Goal: Task Accomplishment & Management: Use online tool/utility

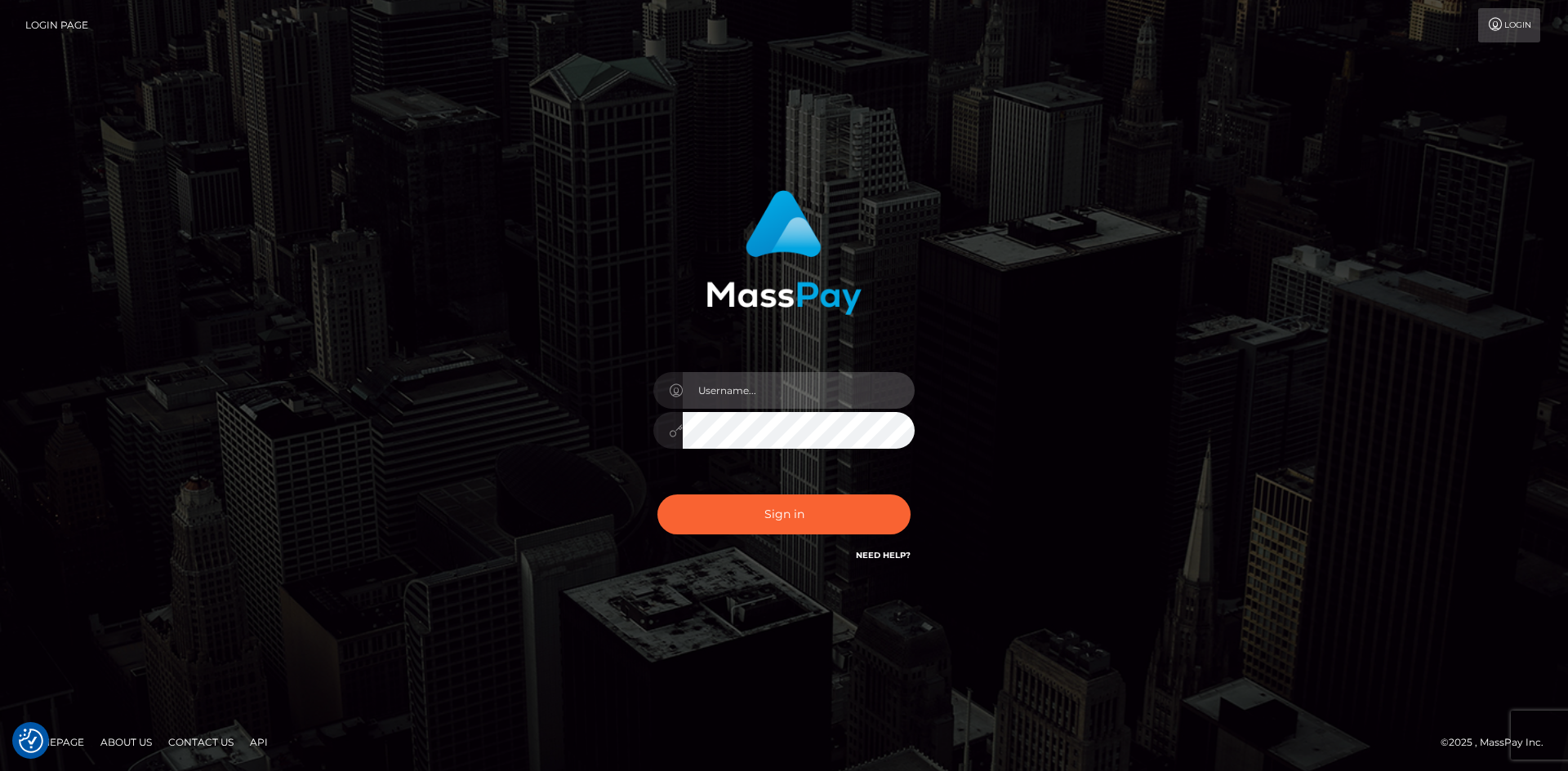
click at [740, 388] on input "text" at bounding box center [799, 391] width 232 height 37
paste input "pranav"
type input "pranav"
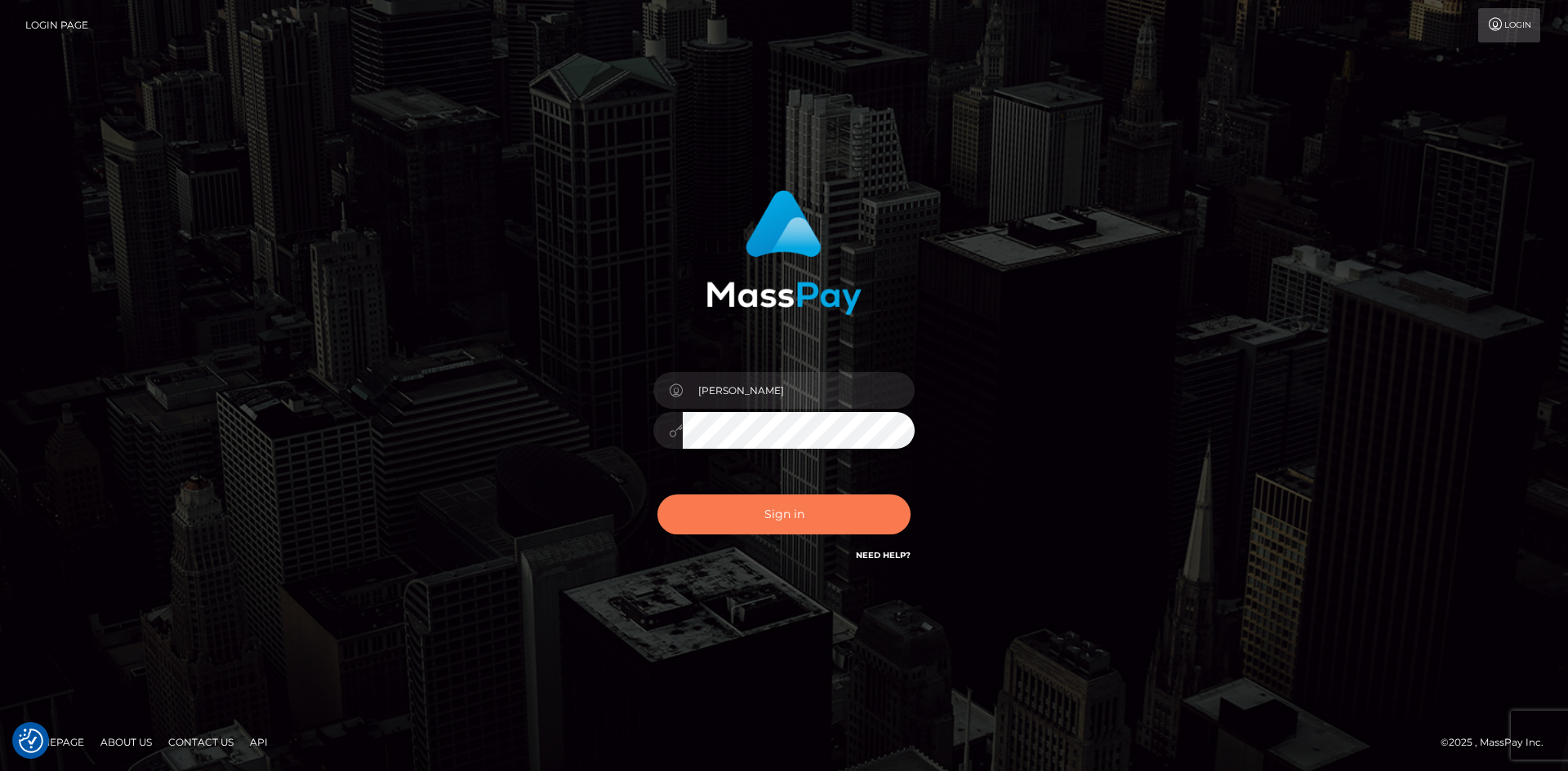
click at [742, 518] on button "Sign in" at bounding box center [783, 515] width 253 height 40
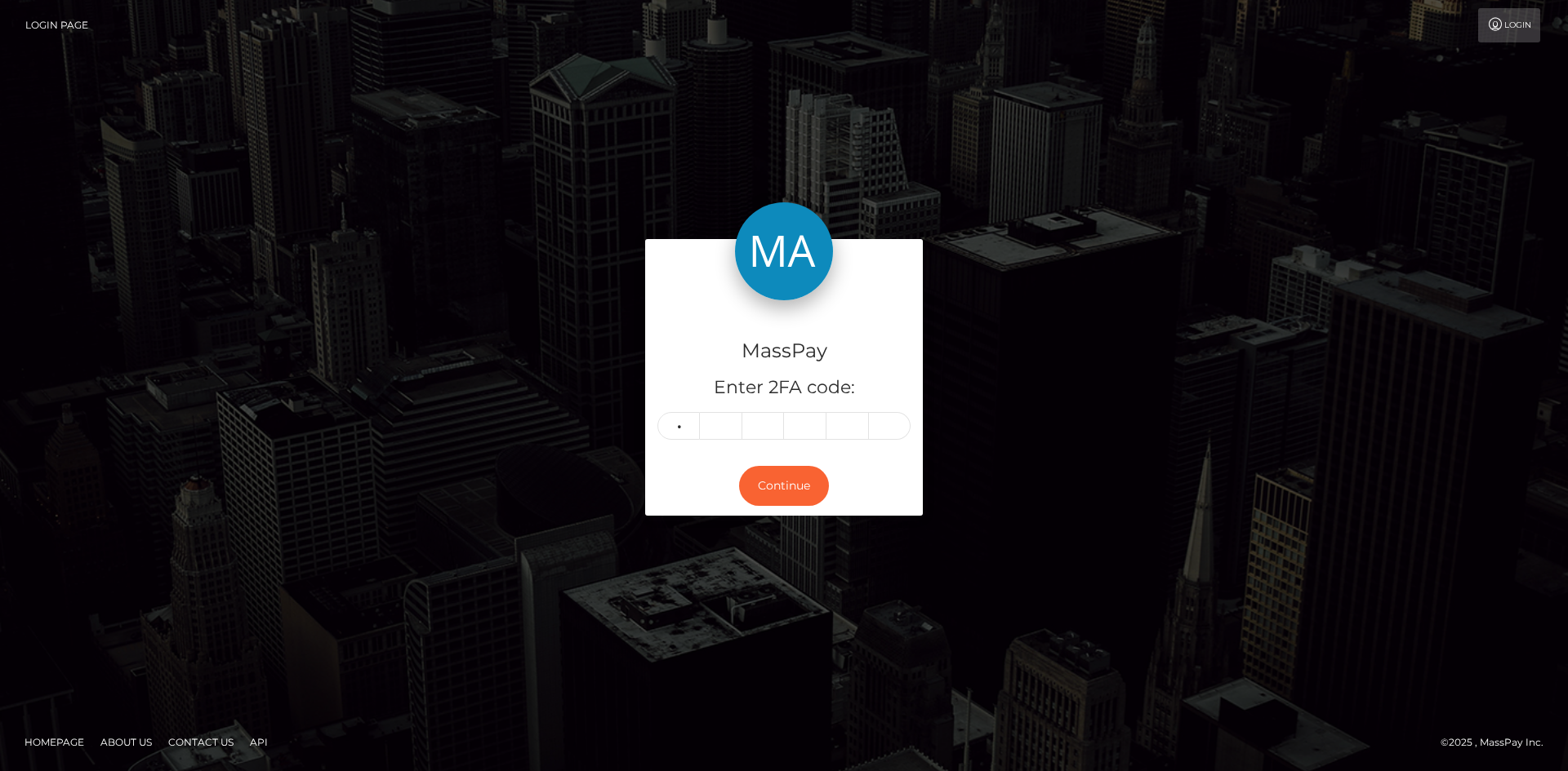
type input "7"
type input "9"
type input "2"
type input "3"
type input "0"
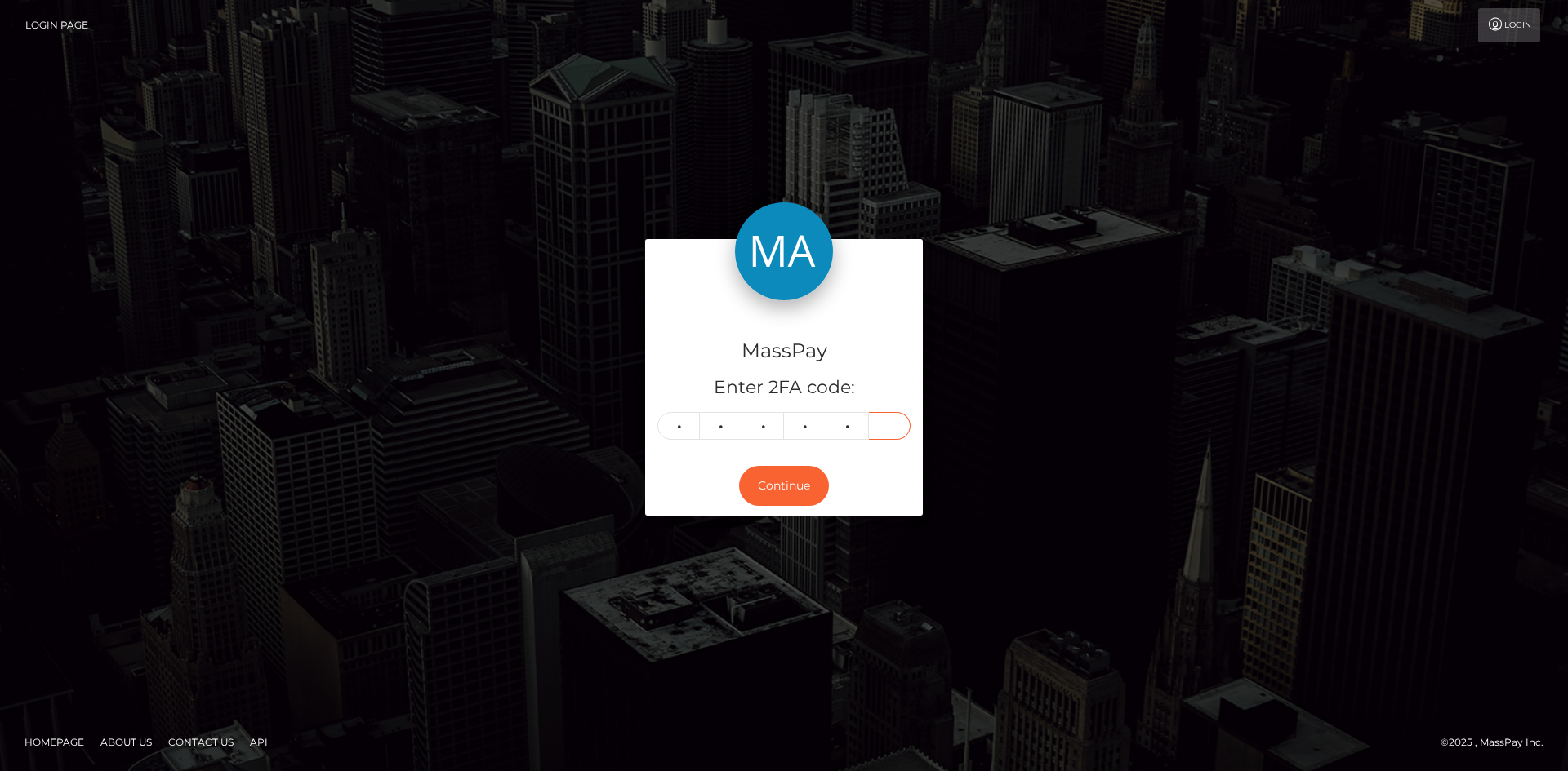
type input "8"
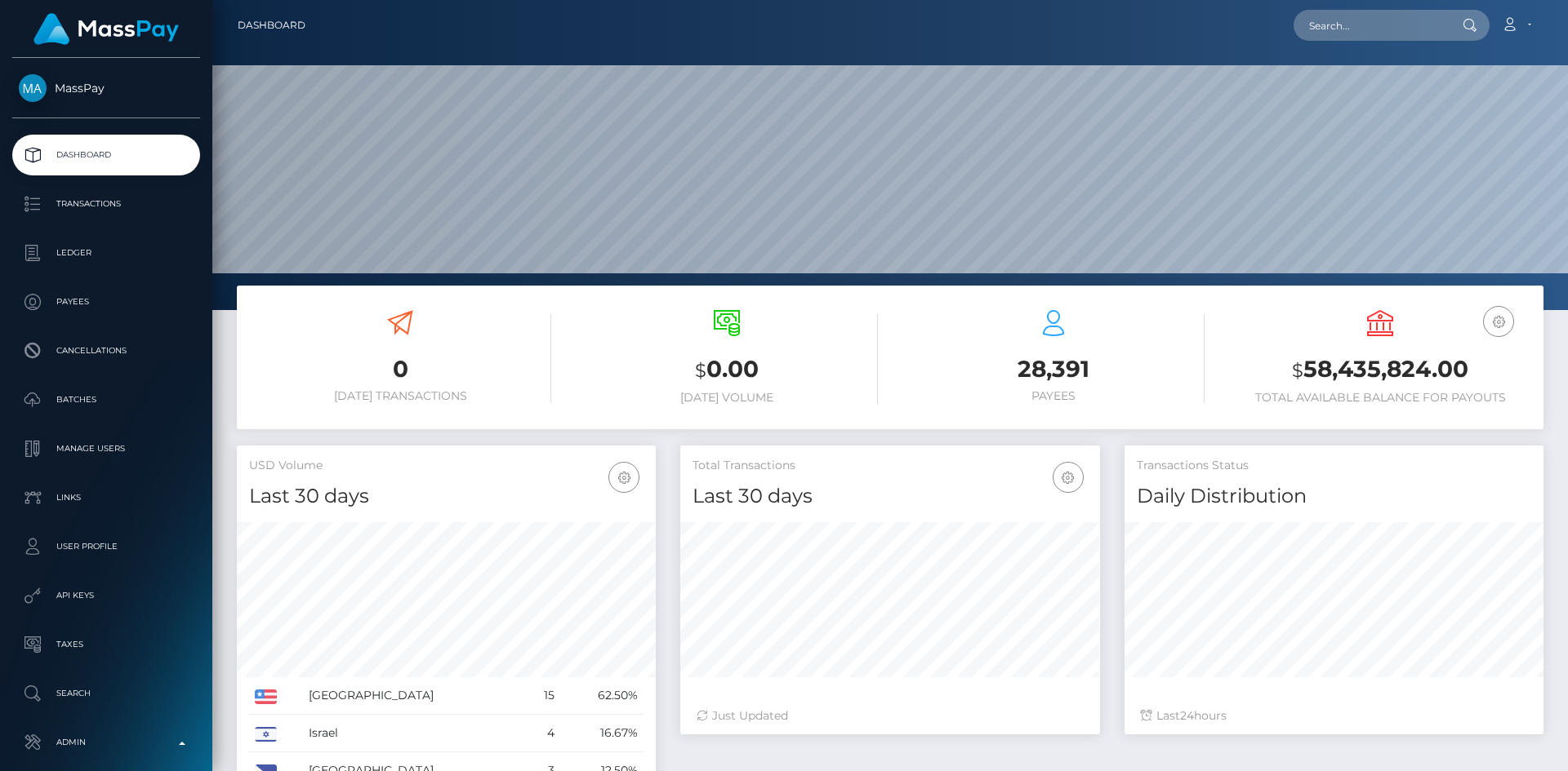
scroll to position [290, 420]
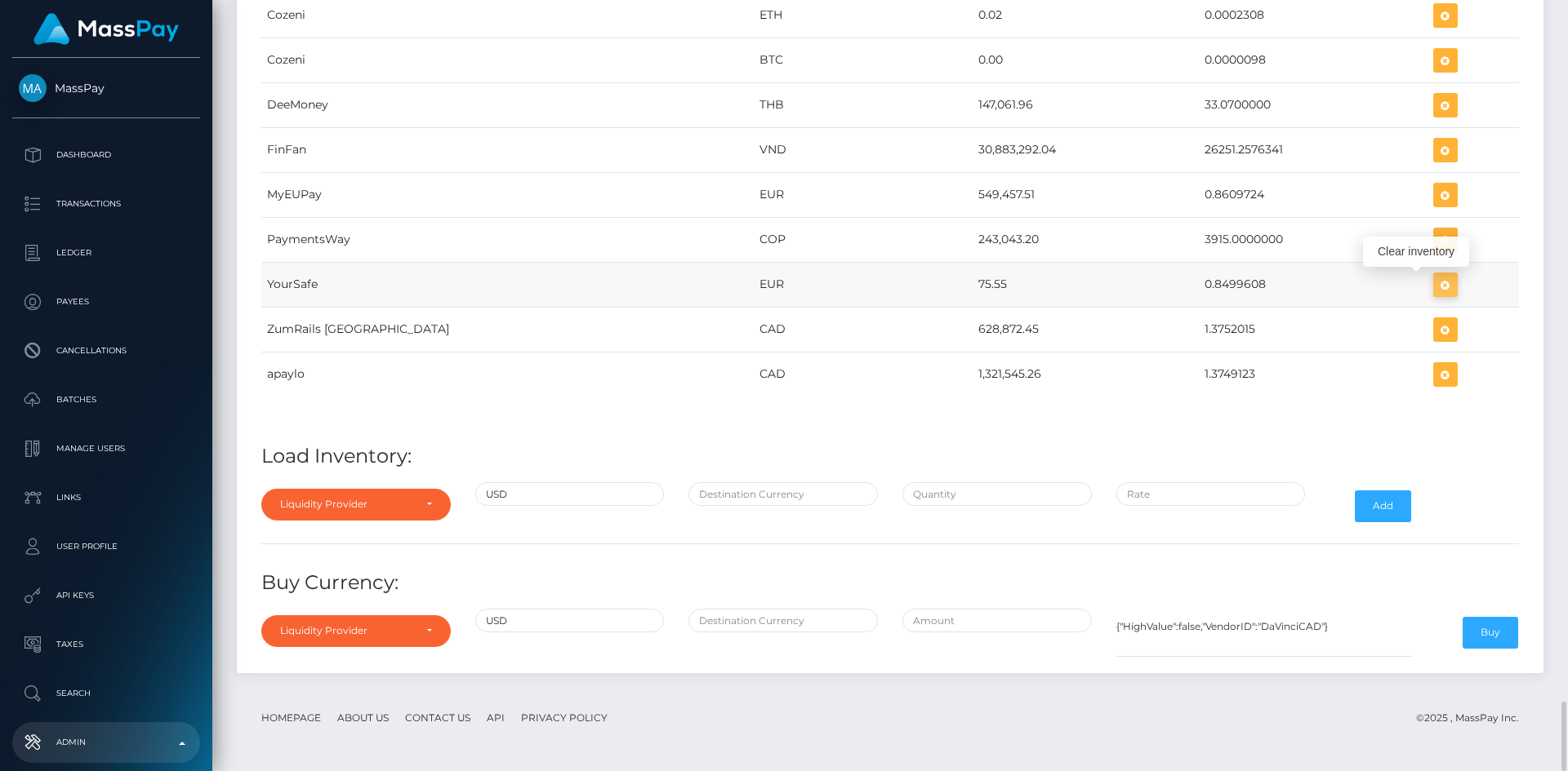
scroll to position [8342, 1307]
click at [1436, 282] on icon "button" at bounding box center [1445, 285] width 19 height 20
drag, startPoint x: 1424, startPoint y: 286, endPoint x: 61, endPoint y: 471, distance: 1375.5
click at [1436, 286] on icon "button" at bounding box center [1445, 285] width 19 height 20
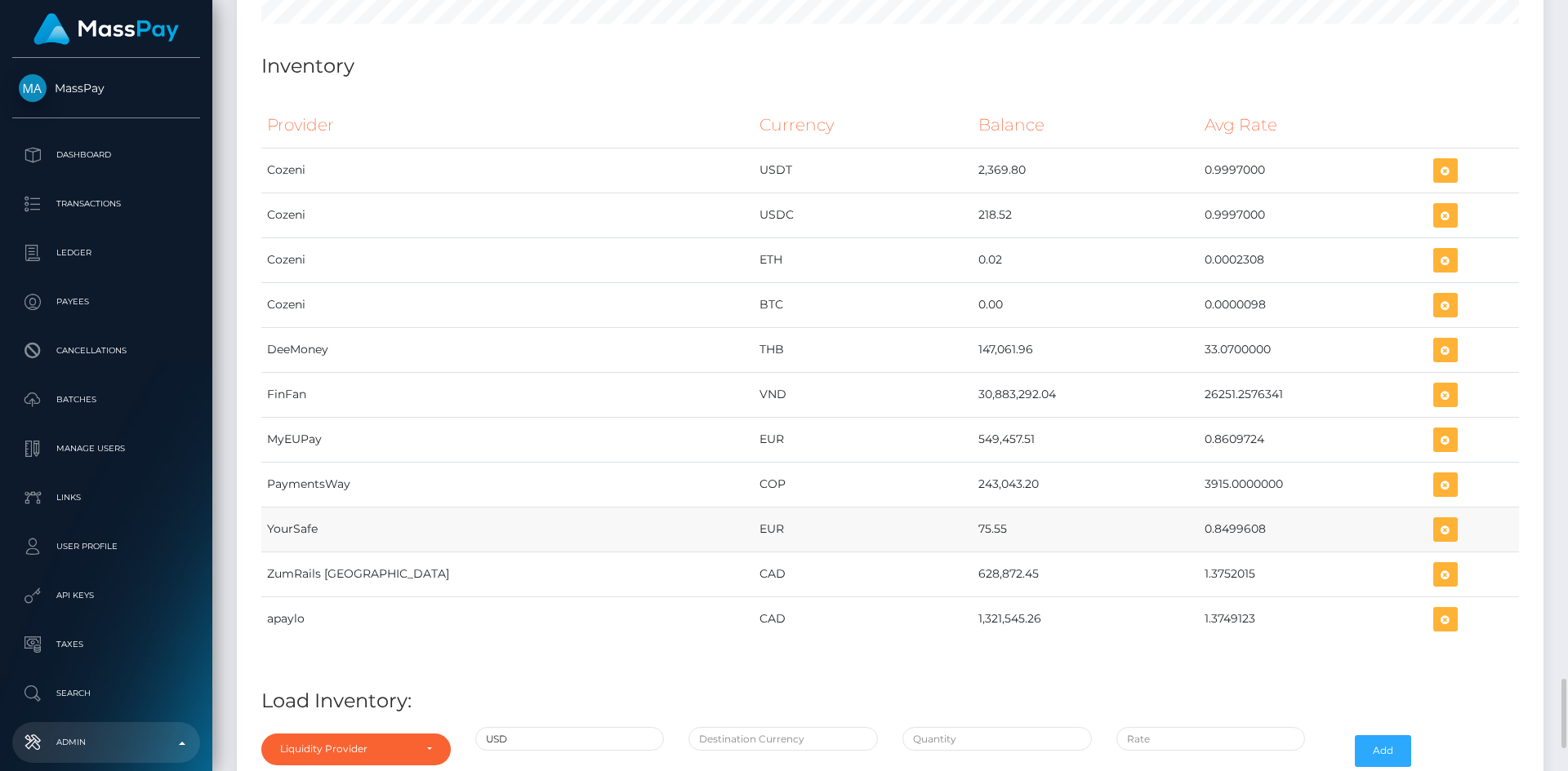
drag, startPoint x: 863, startPoint y: 527, endPoint x: 893, endPoint y: 530, distance: 30.1
click at [973, 530] on td "75.55" at bounding box center [1085, 529] width 226 height 45
copy td "75.55"
drag, startPoint x: 1136, startPoint y: 532, endPoint x: 1196, endPoint y: 538, distance: 60.3
click at [1199, 538] on td "0.8499608" at bounding box center [1313, 529] width 229 height 45
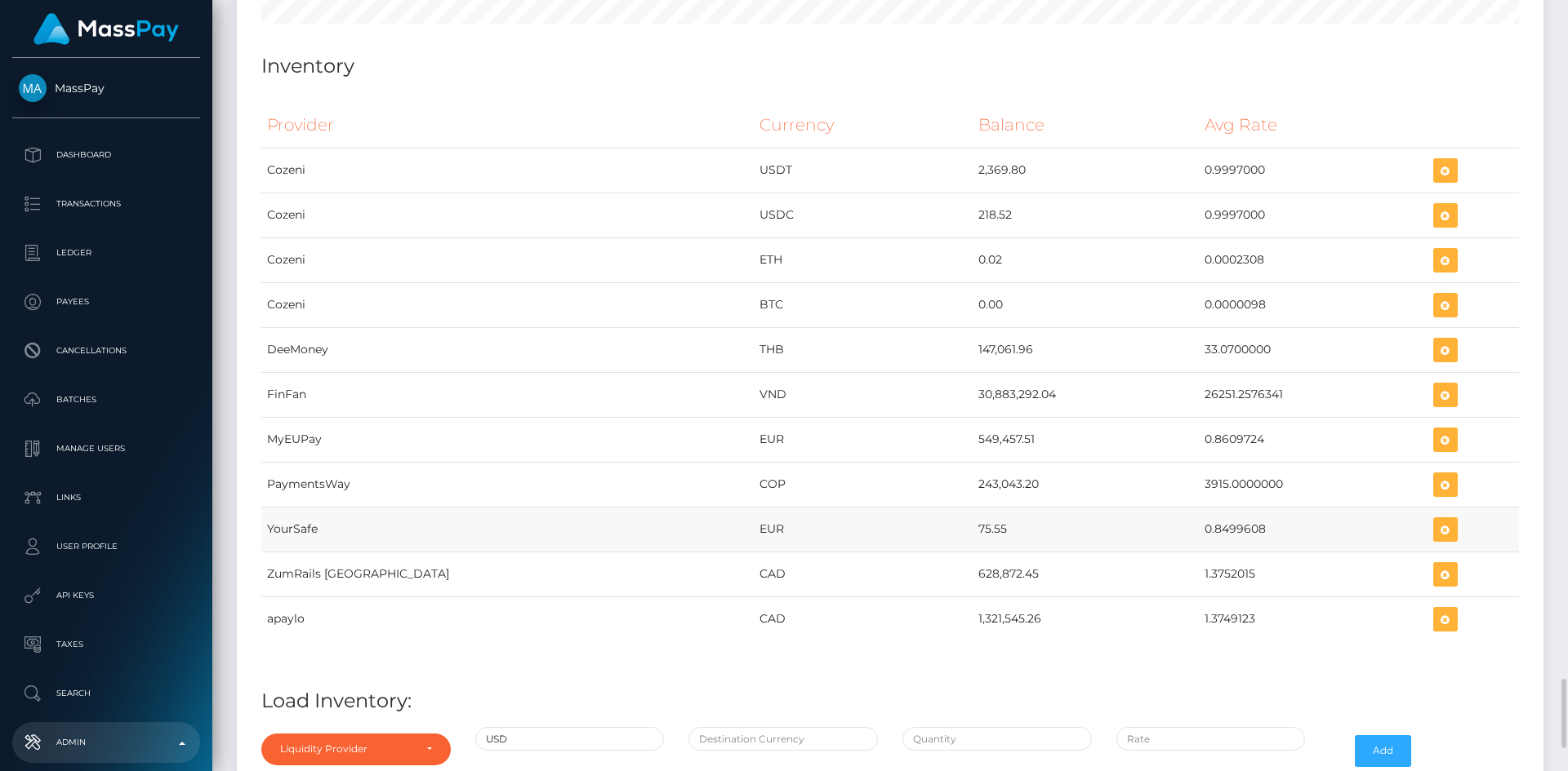
copy td "0.8499608"
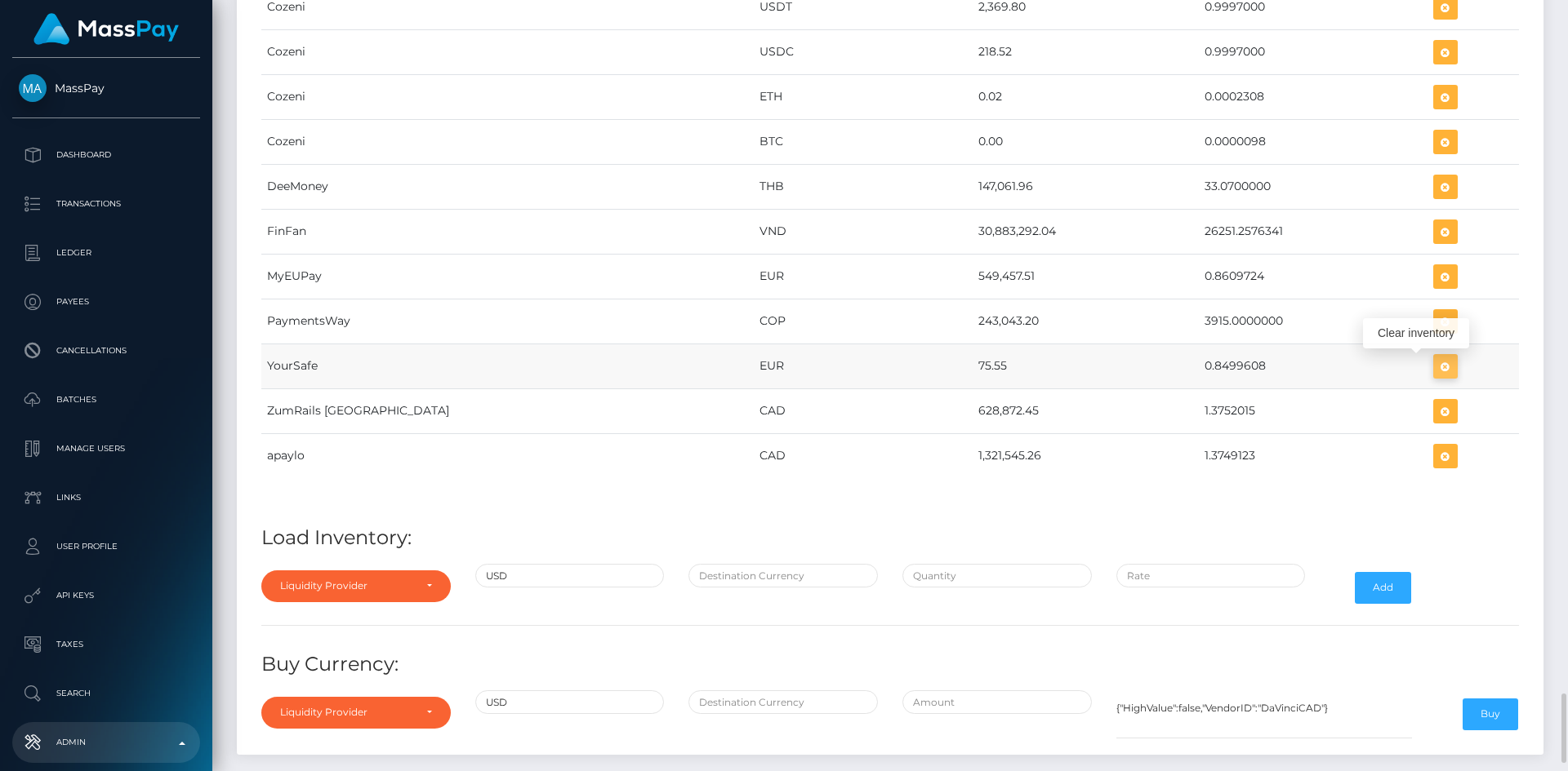
click at [1436, 369] on icon "button" at bounding box center [1445, 366] width 19 height 20
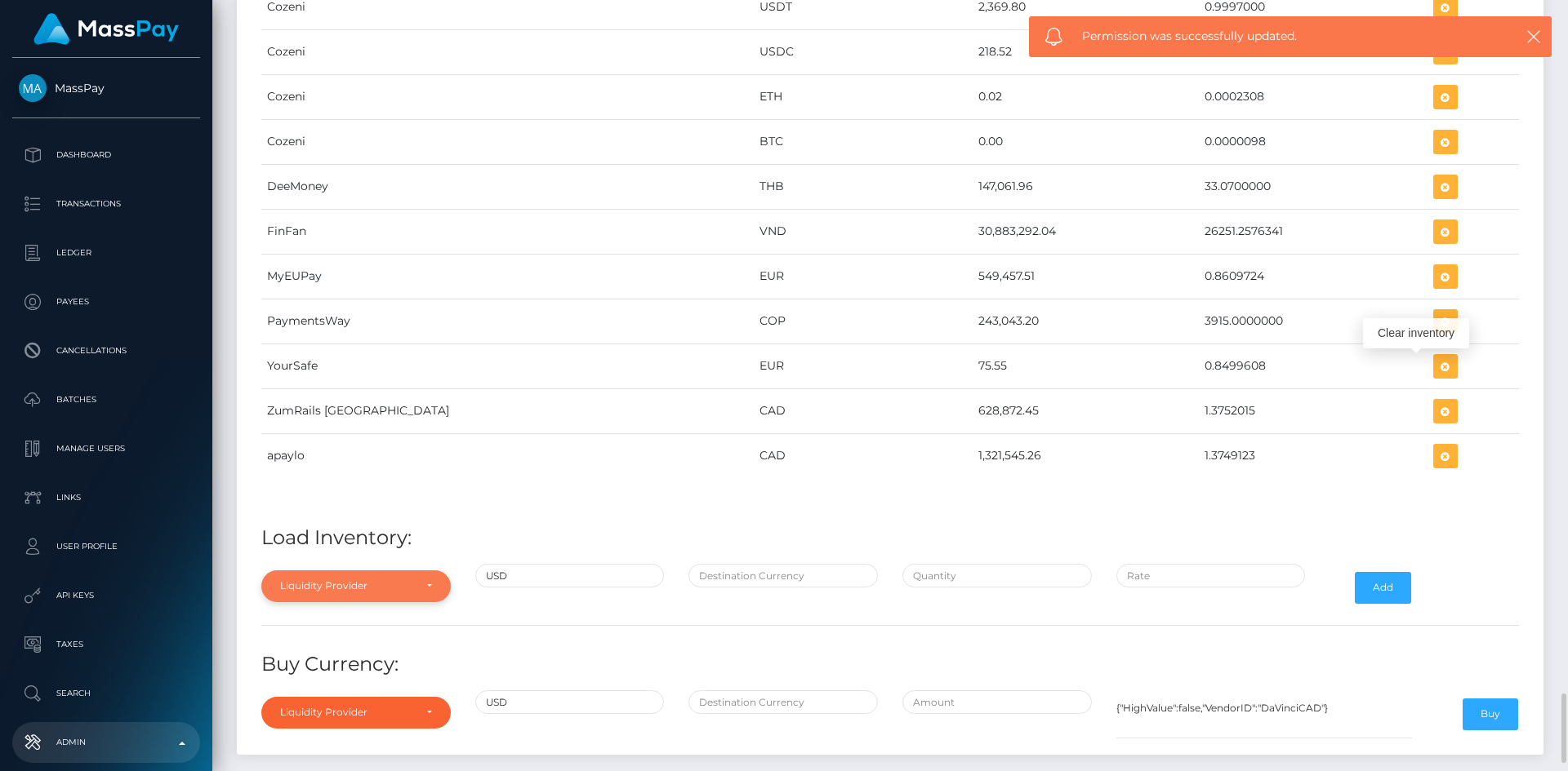
click at [362, 588] on div "Liquidity Provider" at bounding box center [346, 586] width 133 height 13
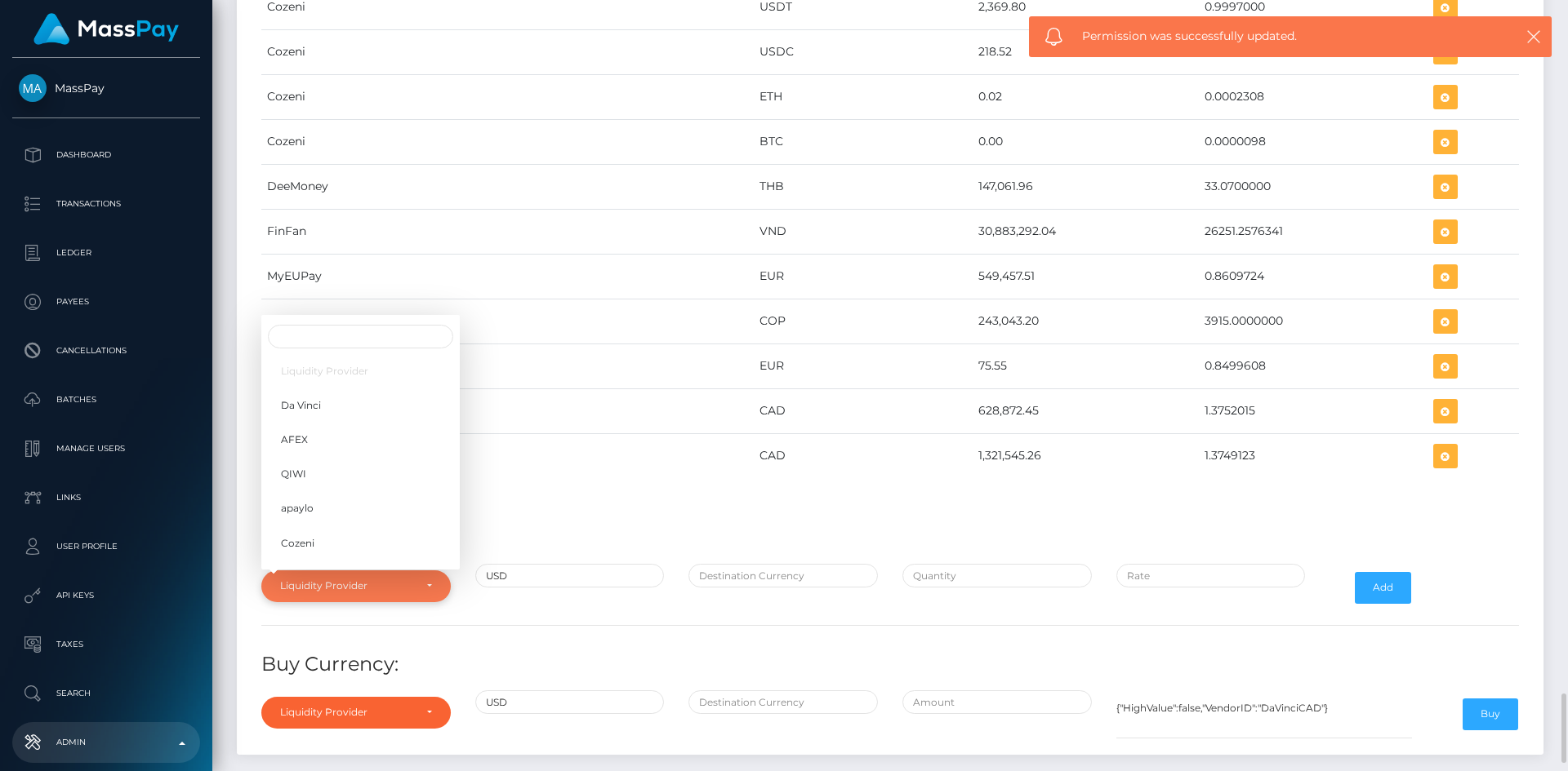
scroll to position [258, 0]
click at [324, 448] on link "YourSafe" at bounding box center [361, 457] width 199 height 30
select select "YourSafe"
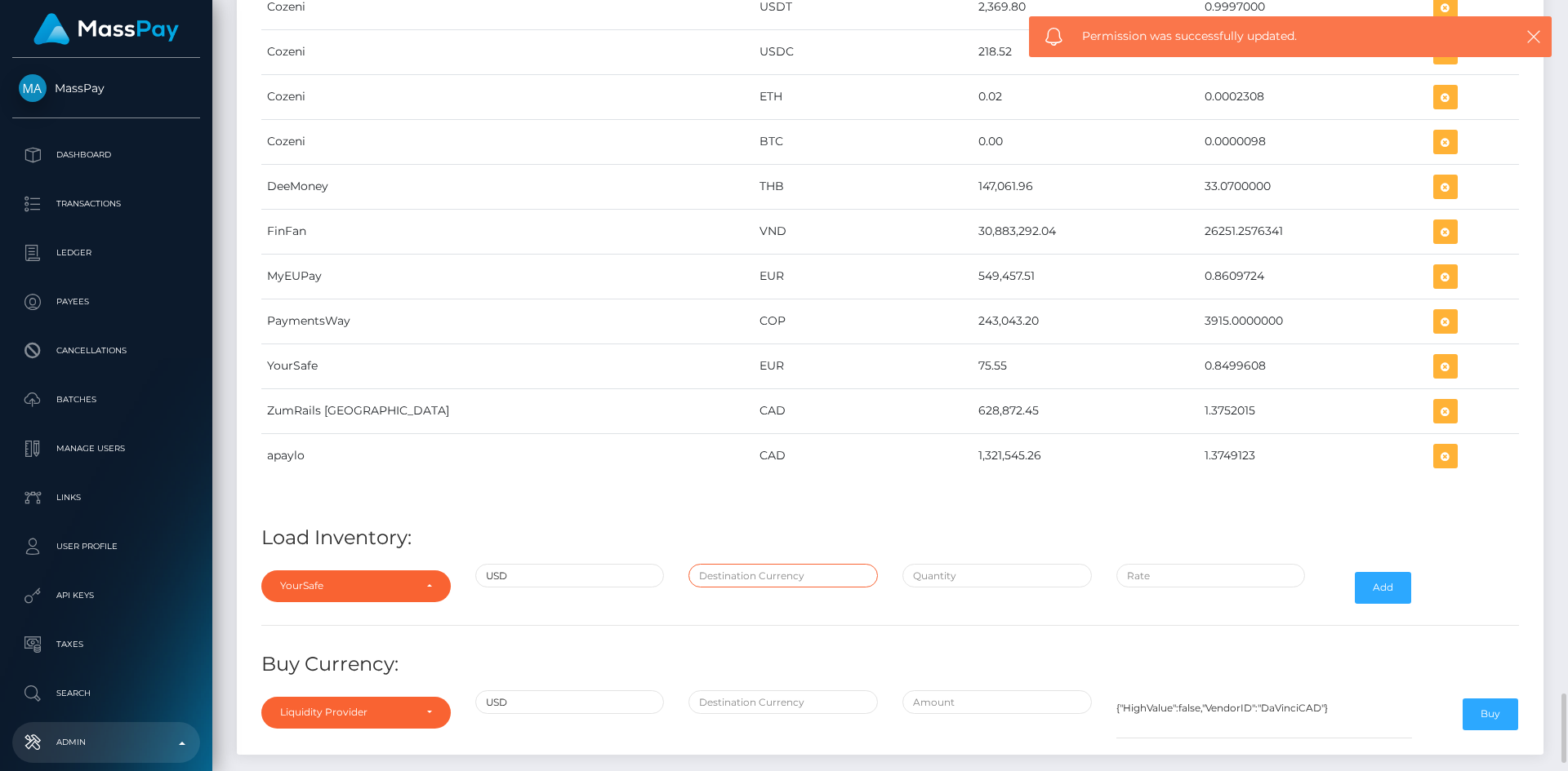
click at [715, 577] on input "text" at bounding box center [783, 576] width 190 height 23
type input "EUR"
click at [930, 577] on input "text" at bounding box center [997, 576] width 190 height 23
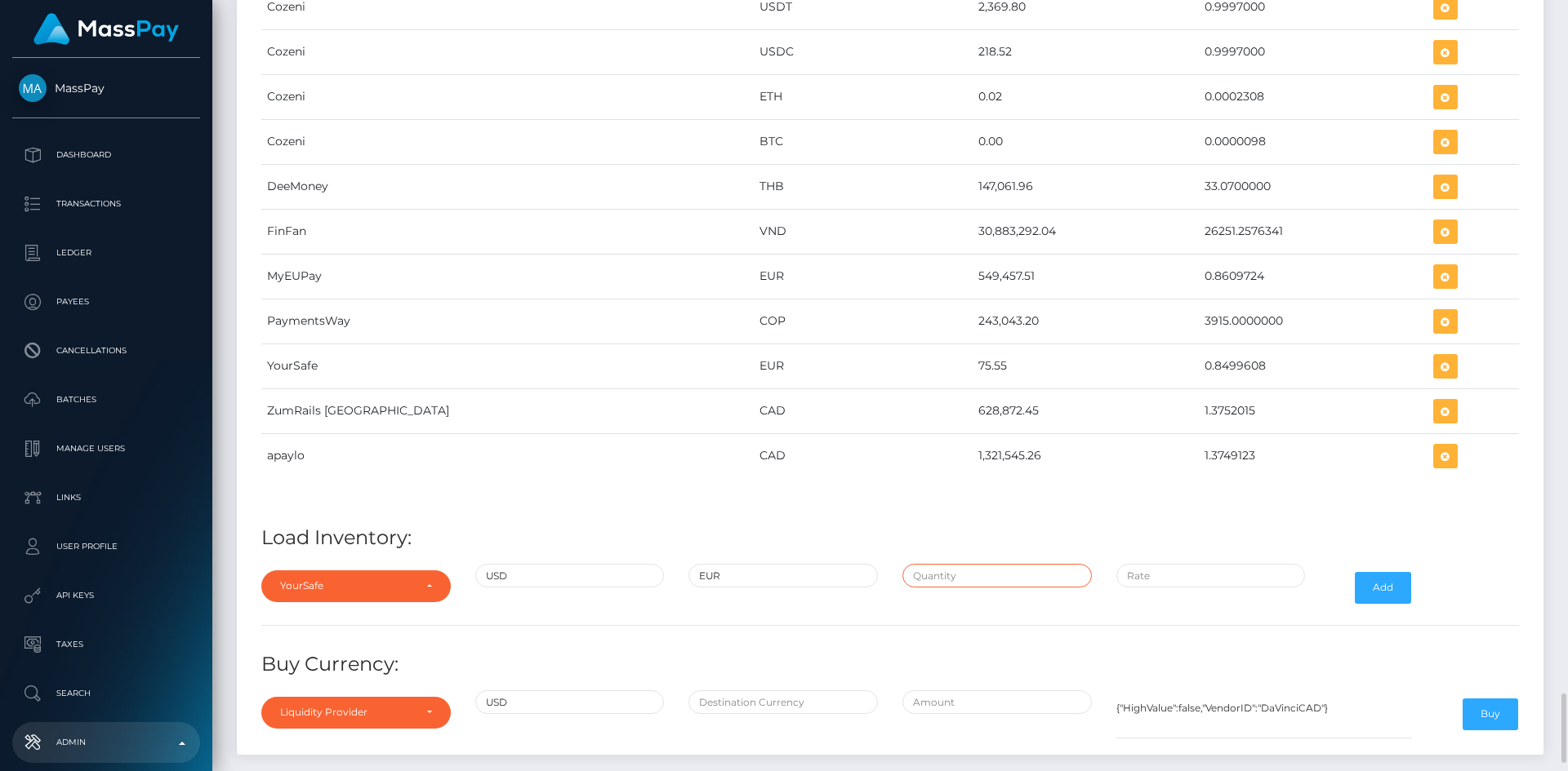
click at [938, 578] on input "text" at bounding box center [997, 576] width 190 height 23
paste input "250,000.0000000"
type input "$250,000.0000000"
click at [1161, 577] on input "$" at bounding box center [1211, 576] width 190 height 23
paste input "0.8479298"
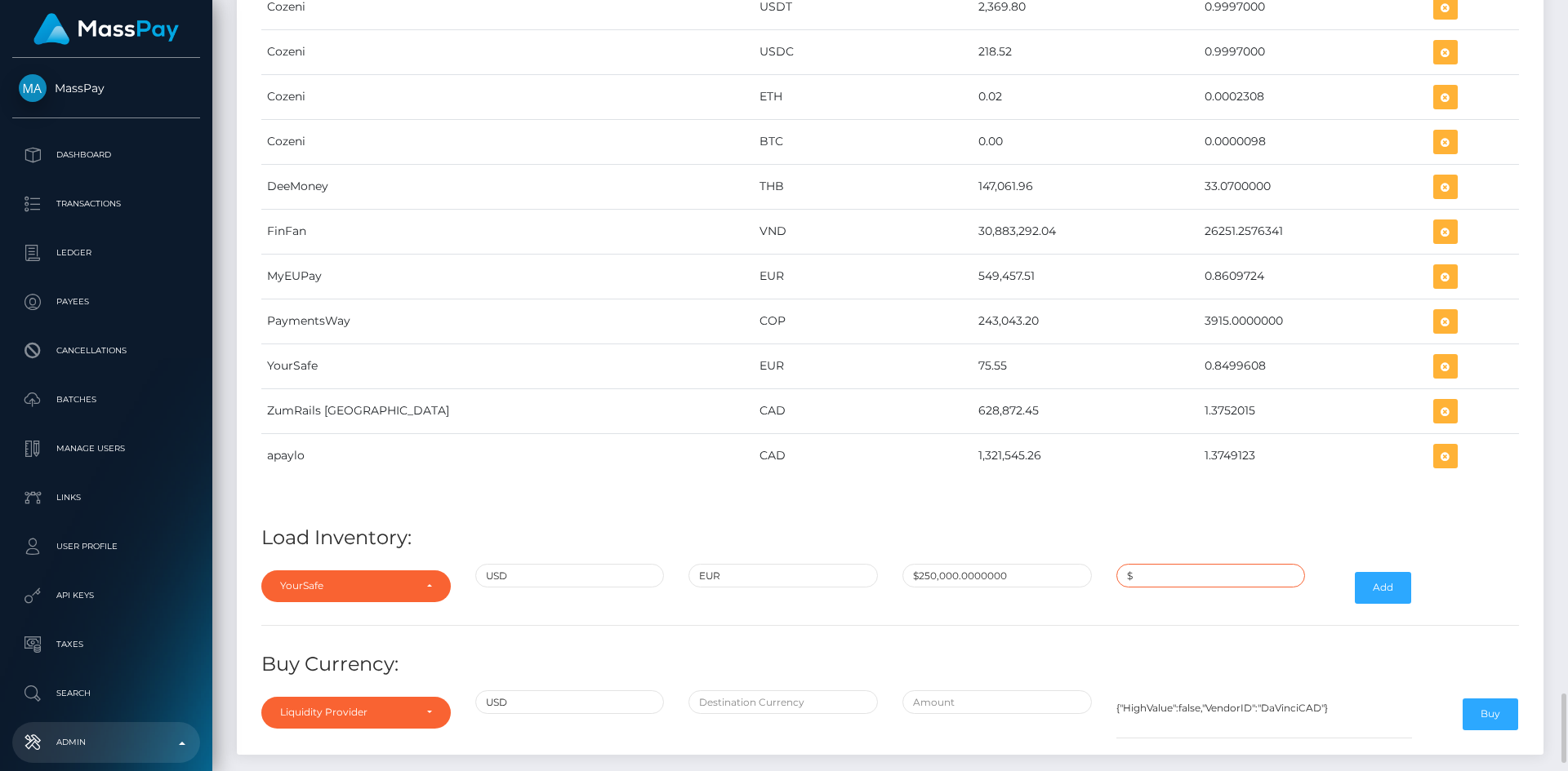
type input "$0.8479298"
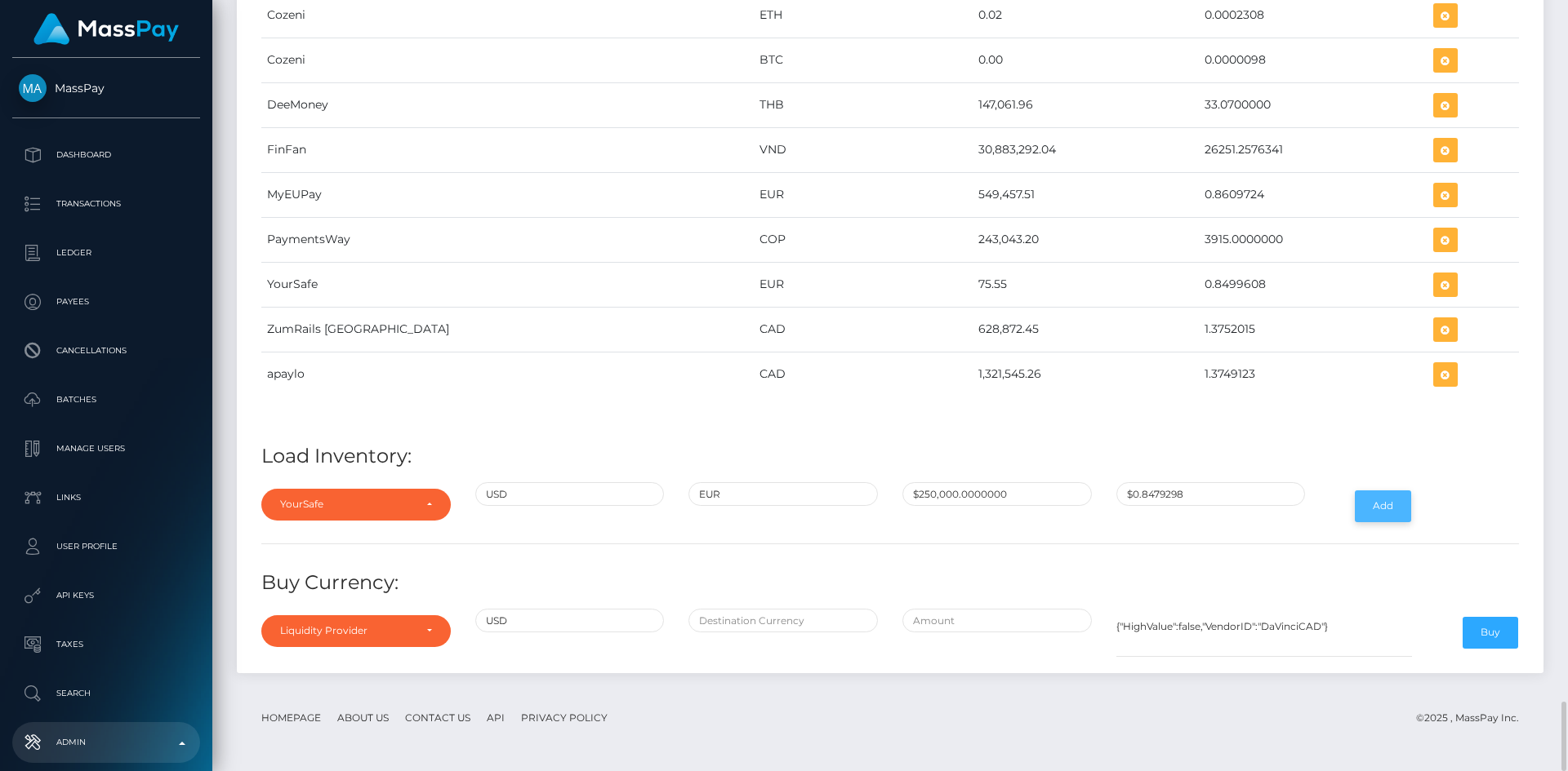
click at [1387, 513] on button "Add" at bounding box center [1383, 506] width 56 height 31
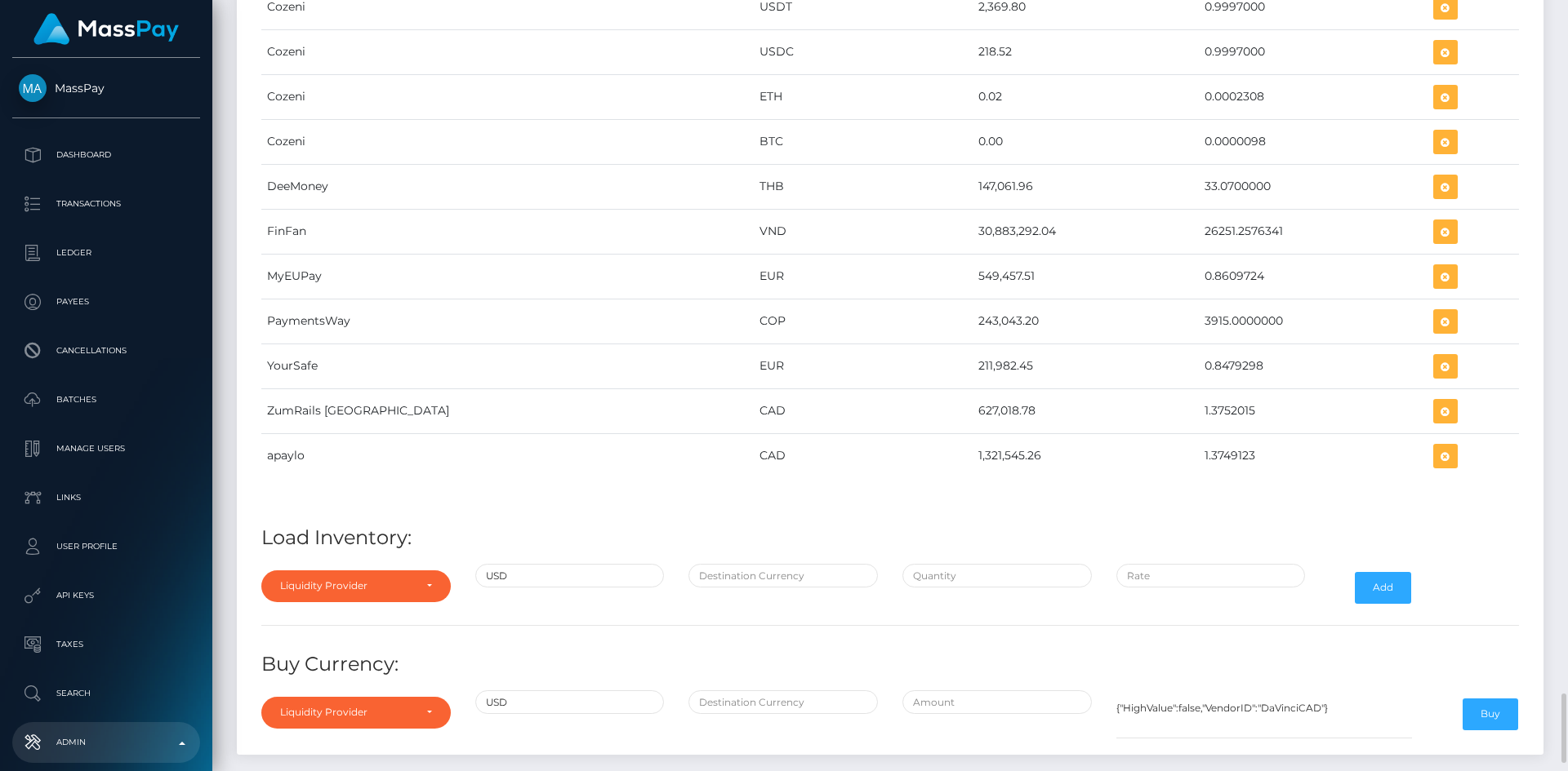
scroll to position [7754, 0]
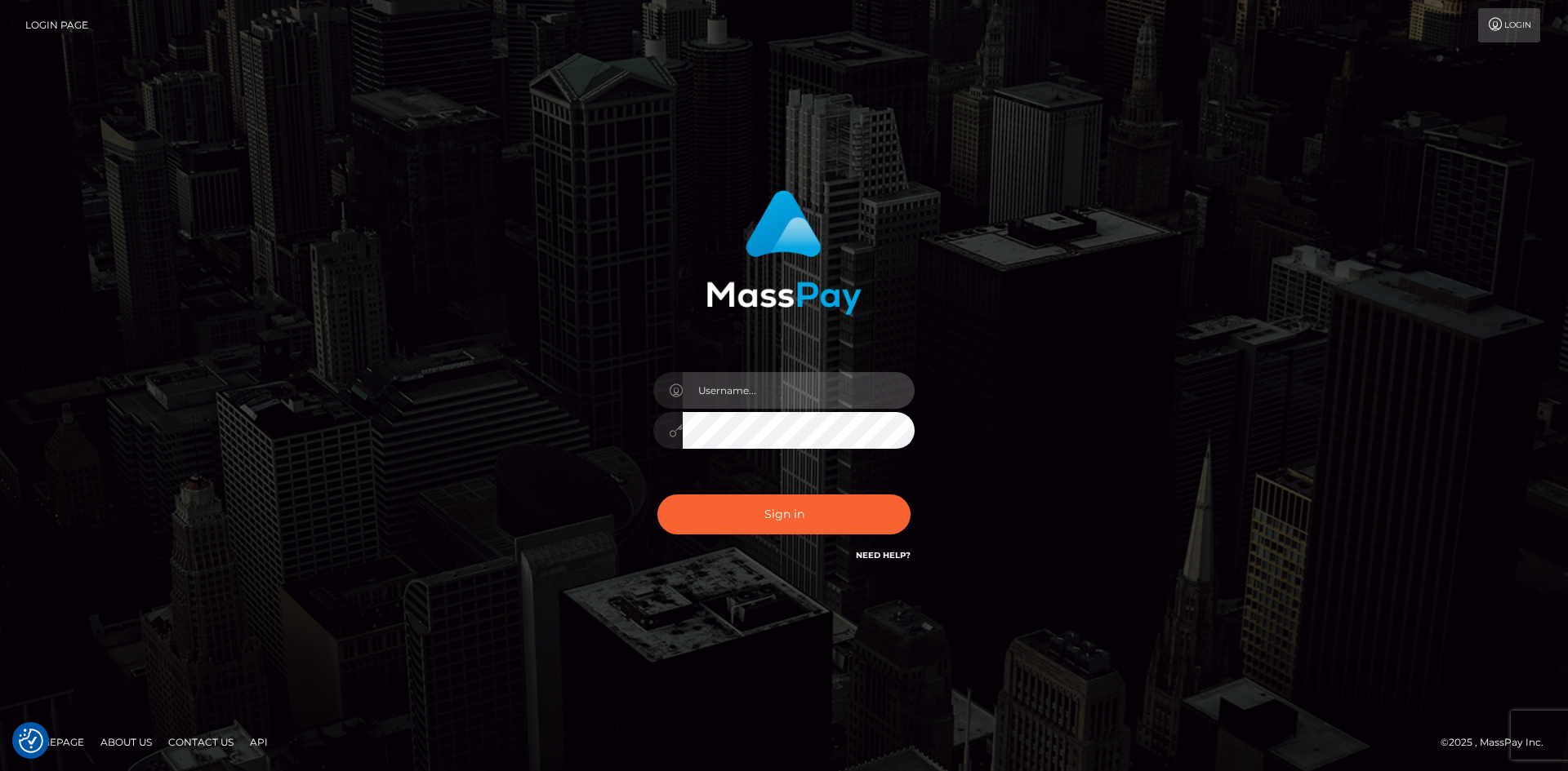
click at [736, 392] on input "text" at bounding box center [799, 391] width 232 height 37
click at [784, 401] on input "text" at bounding box center [799, 391] width 232 height 37
paste input "pranav"
type input "pranav"
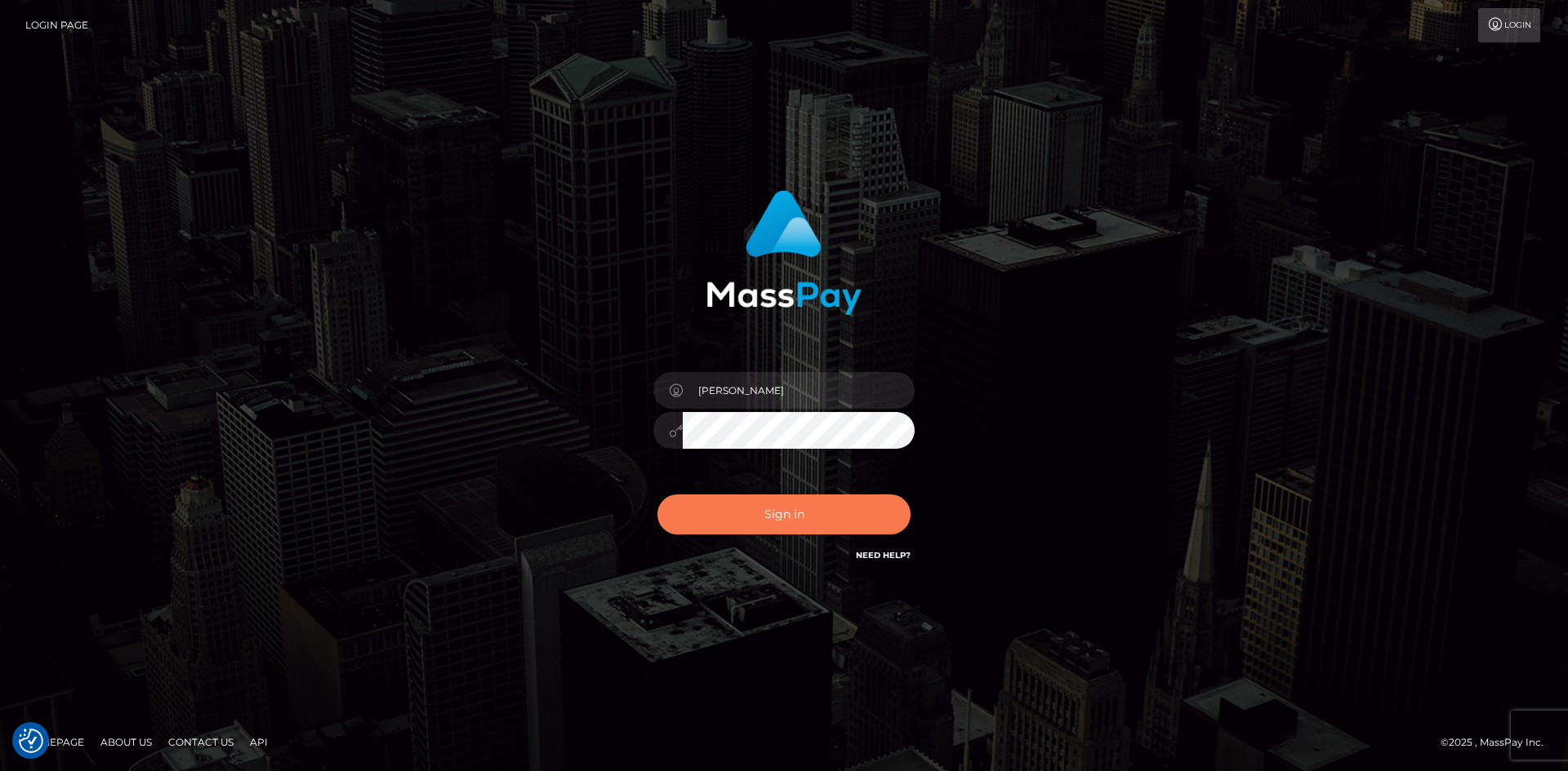
click at [701, 523] on button "Sign in" at bounding box center [783, 515] width 253 height 40
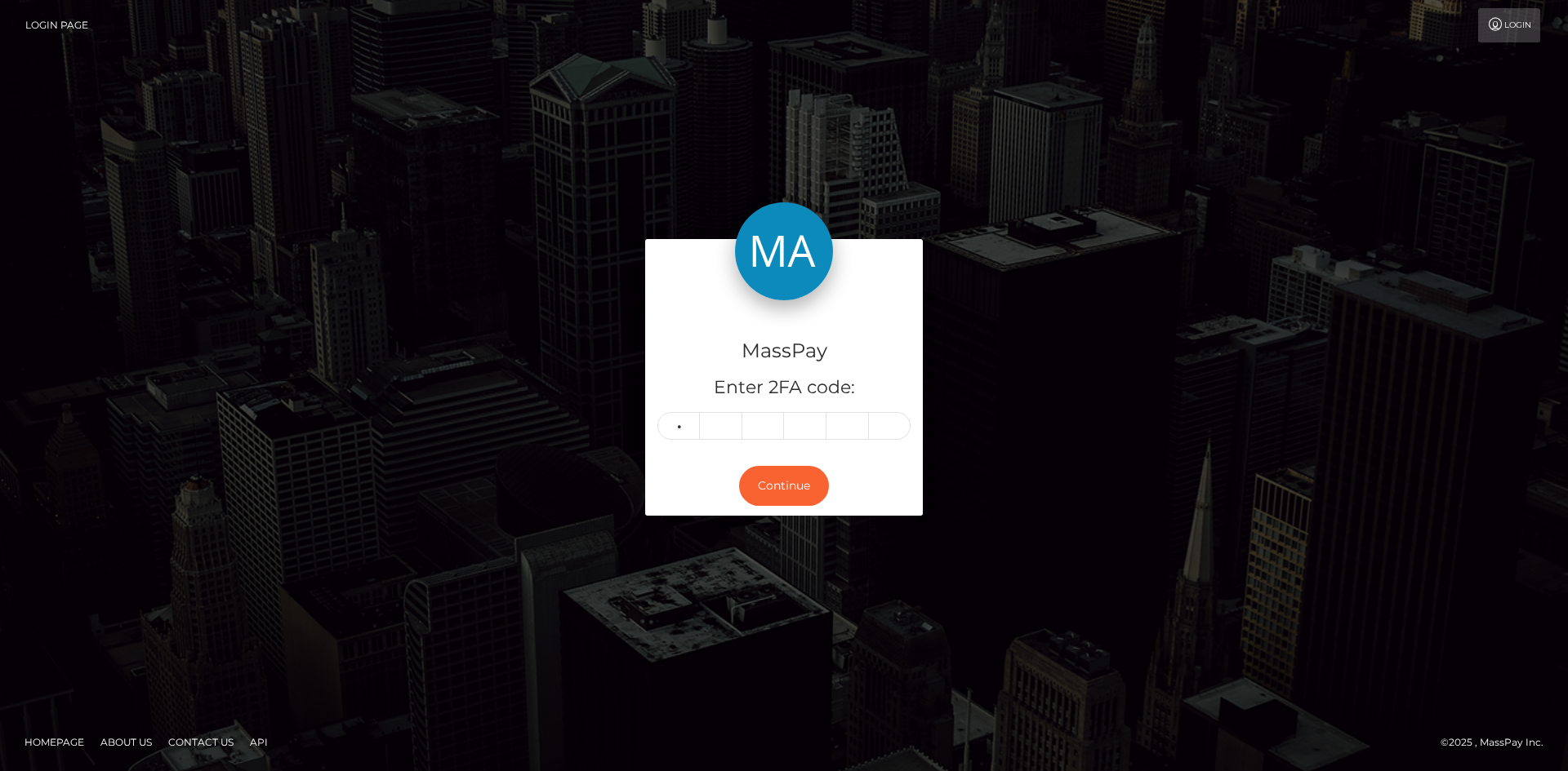
type input "7"
type input "6"
type input "8"
type input "1"
type input "7"
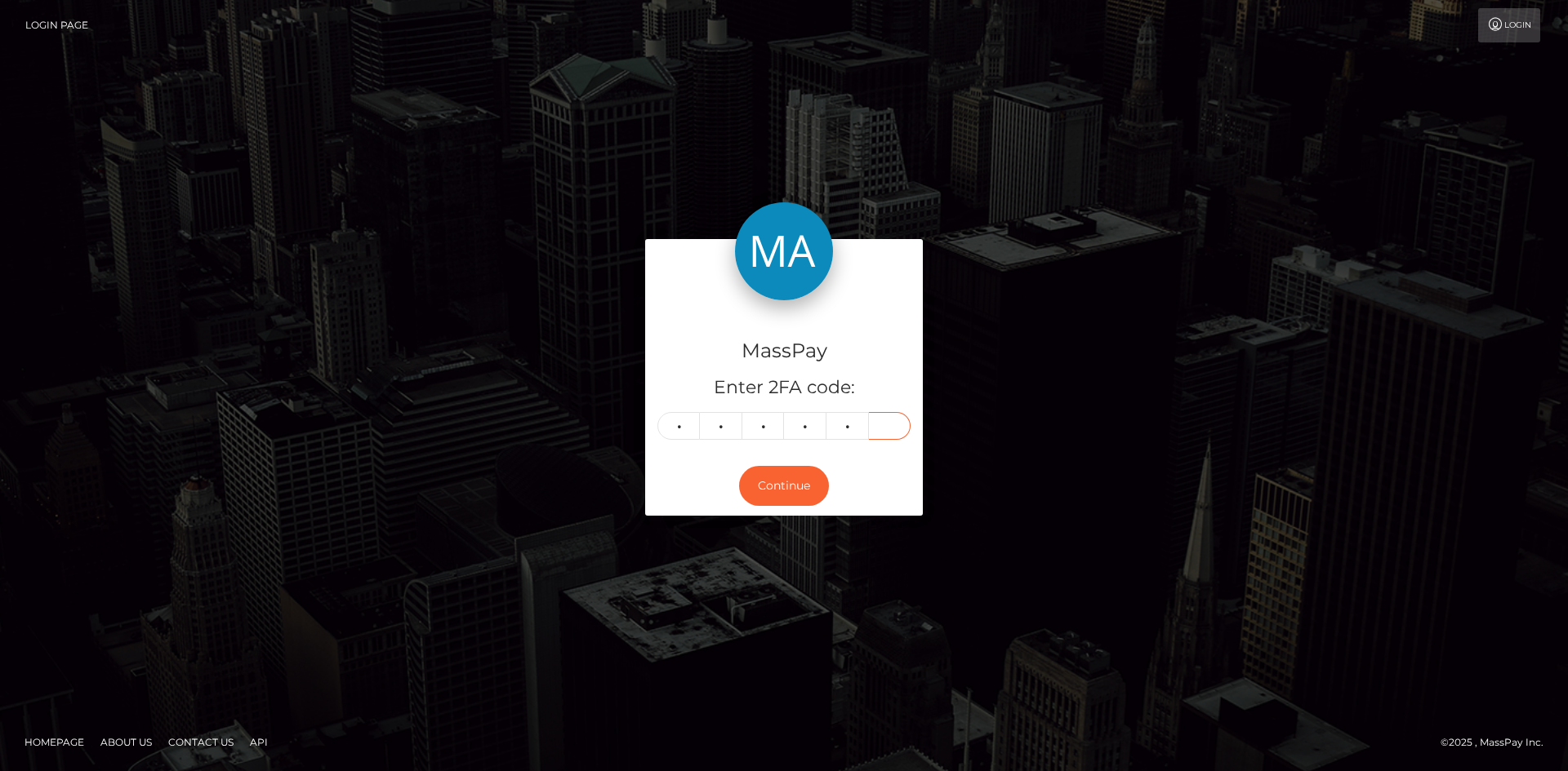
type input "6"
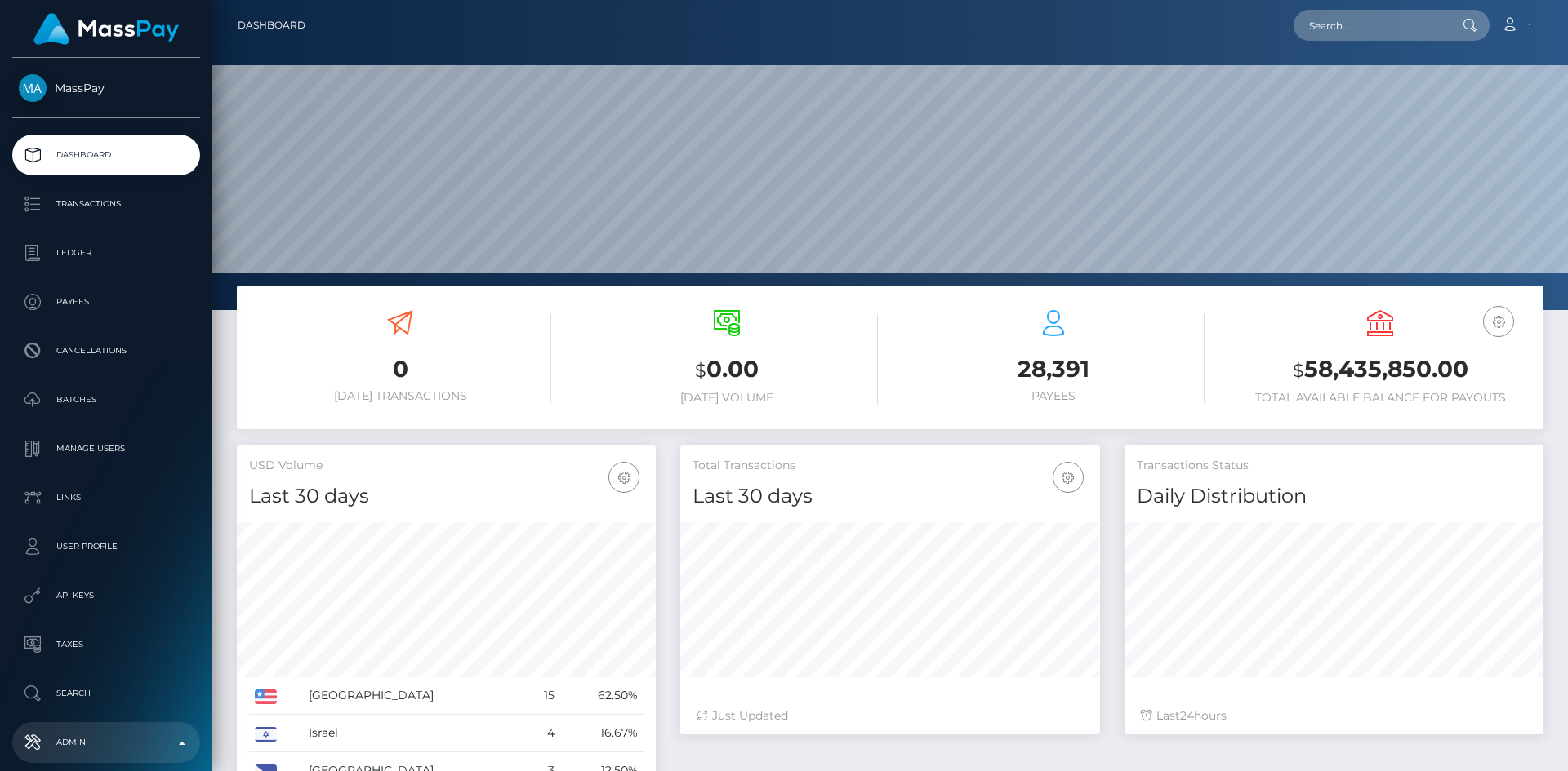
scroll to position [290, 420]
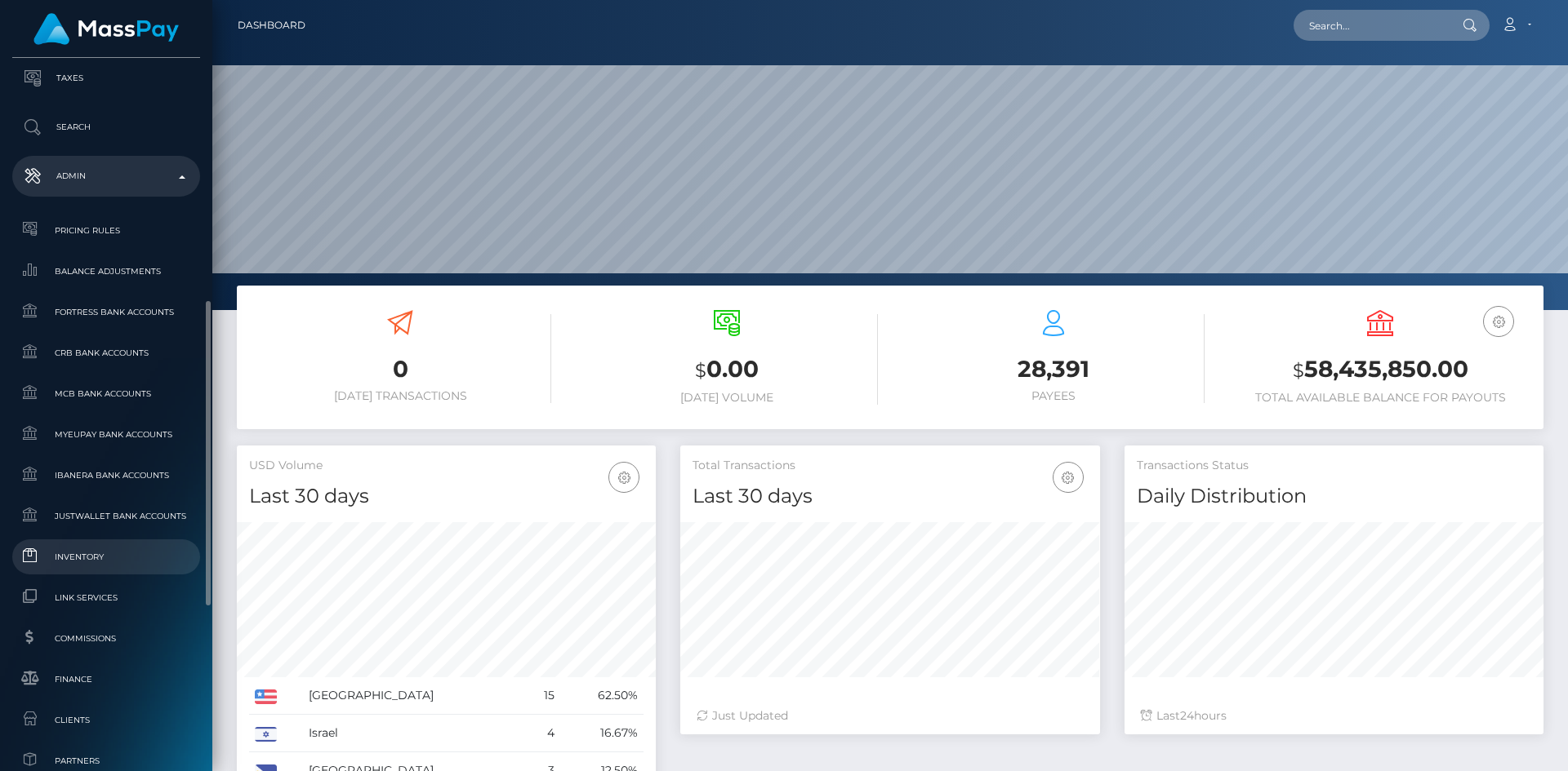
click at [99, 568] on link "Inventory" at bounding box center [106, 557] width 188 height 35
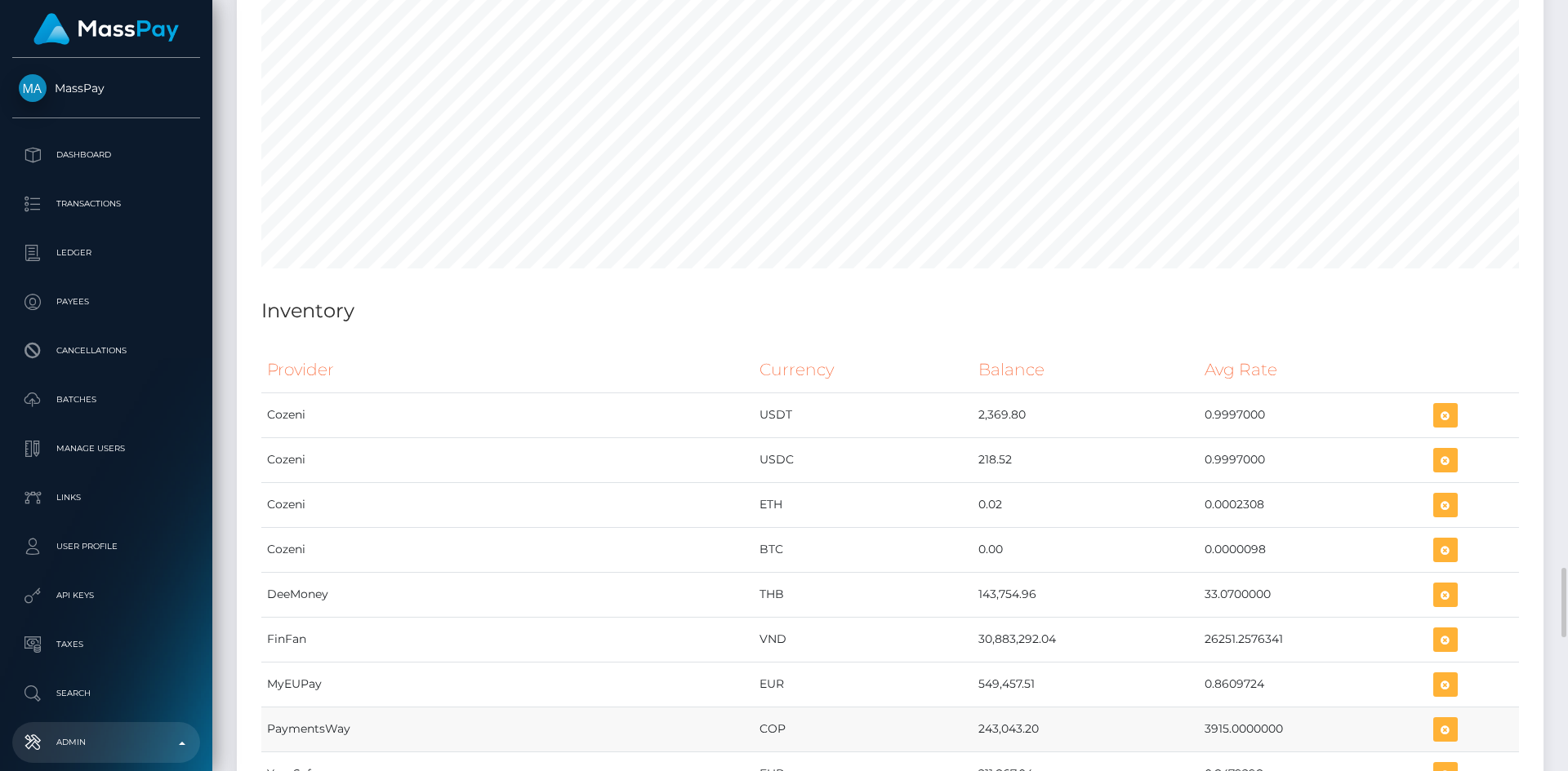
scroll to position [7754, 0]
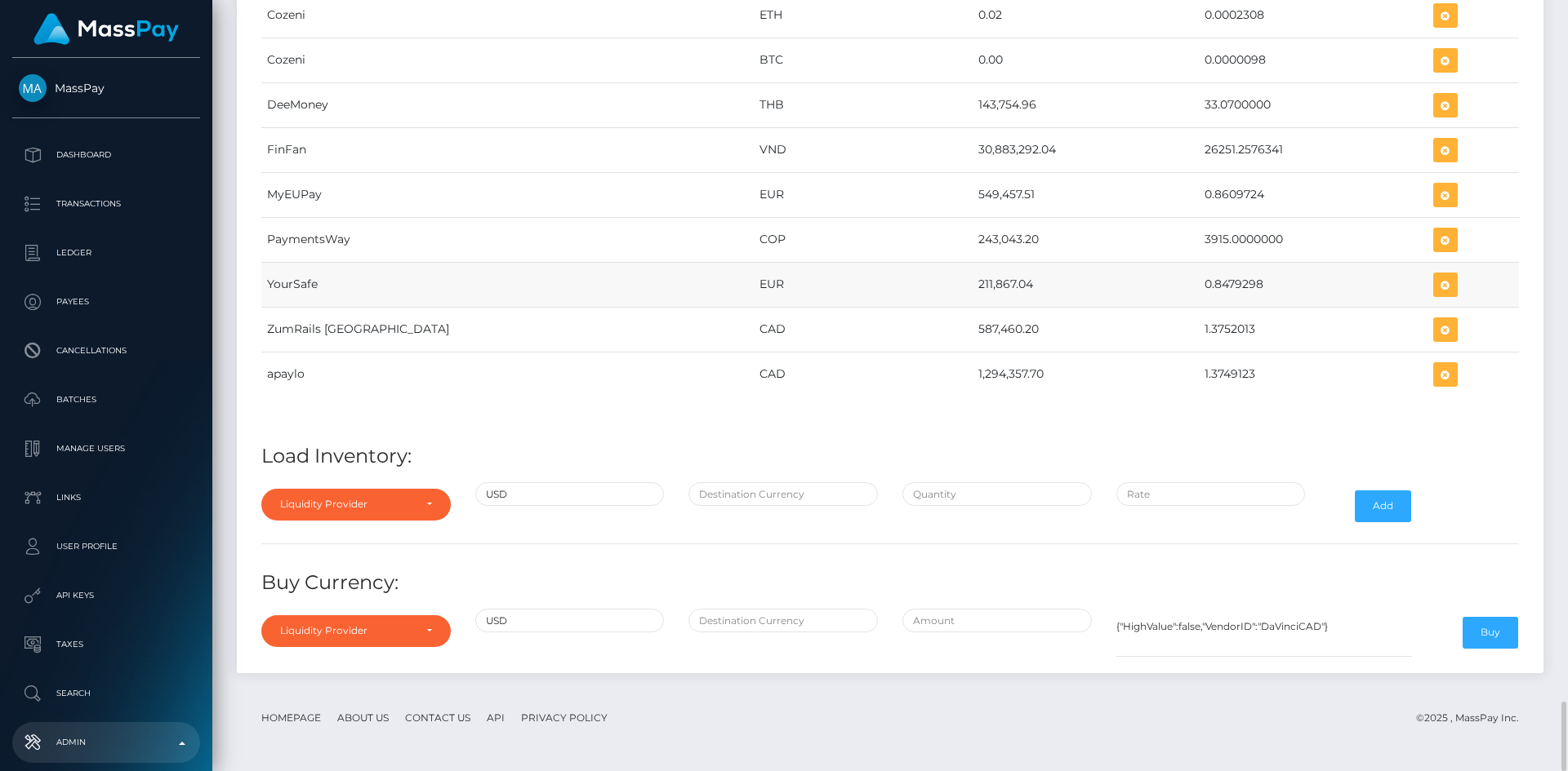
drag, startPoint x: 861, startPoint y: 284, endPoint x: 922, endPoint y: 290, distance: 61.3
click at [973, 290] on td "211,867.04" at bounding box center [1085, 285] width 226 height 45
copy td "211,867.04"
click at [1436, 284] on icon "button" at bounding box center [1445, 285] width 19 height 20
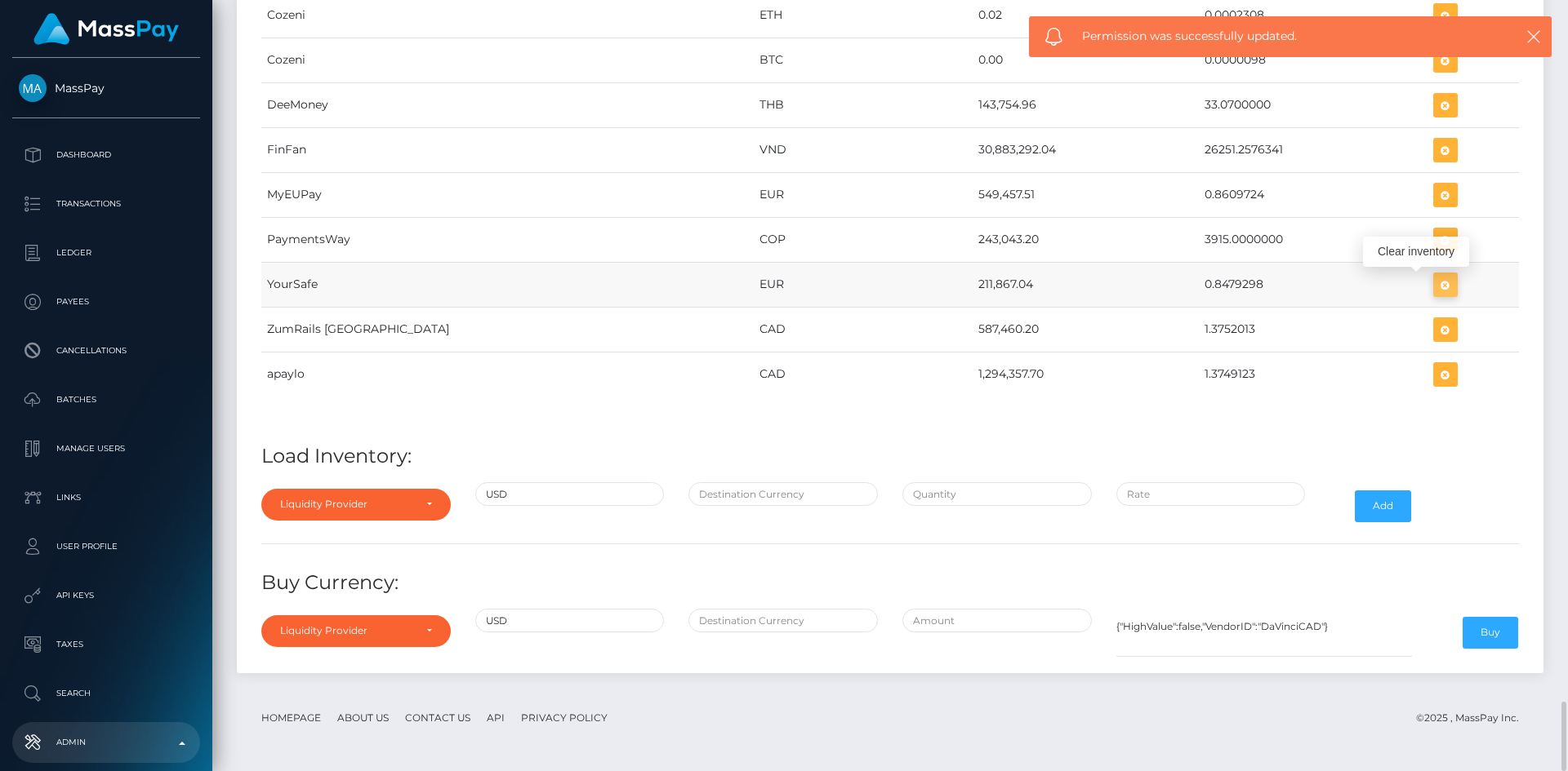
click at [1436, 279] on icon "button" at bounding box center [1445, 285] width 19 height 20
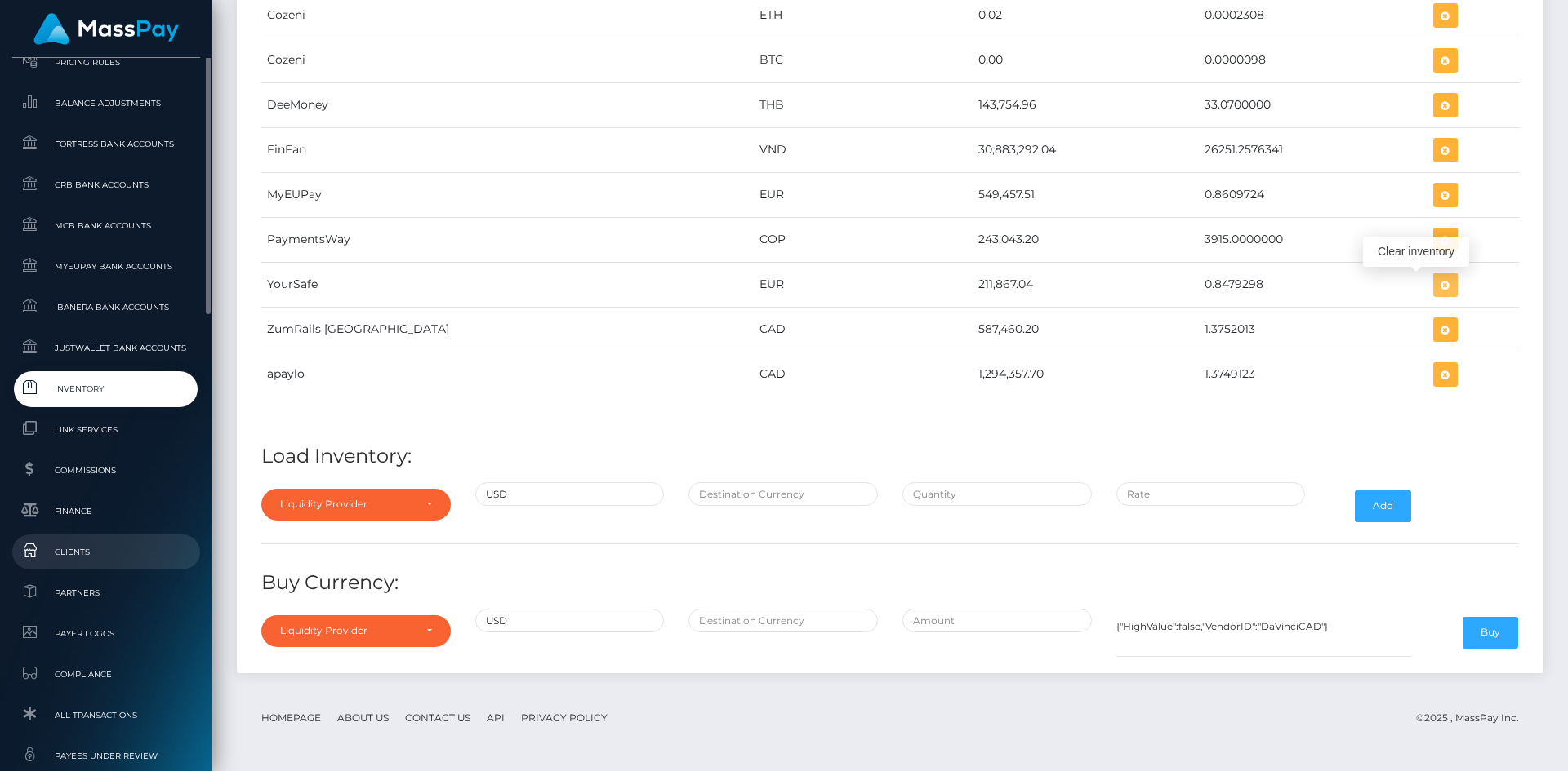
scroll to position [490, 0]
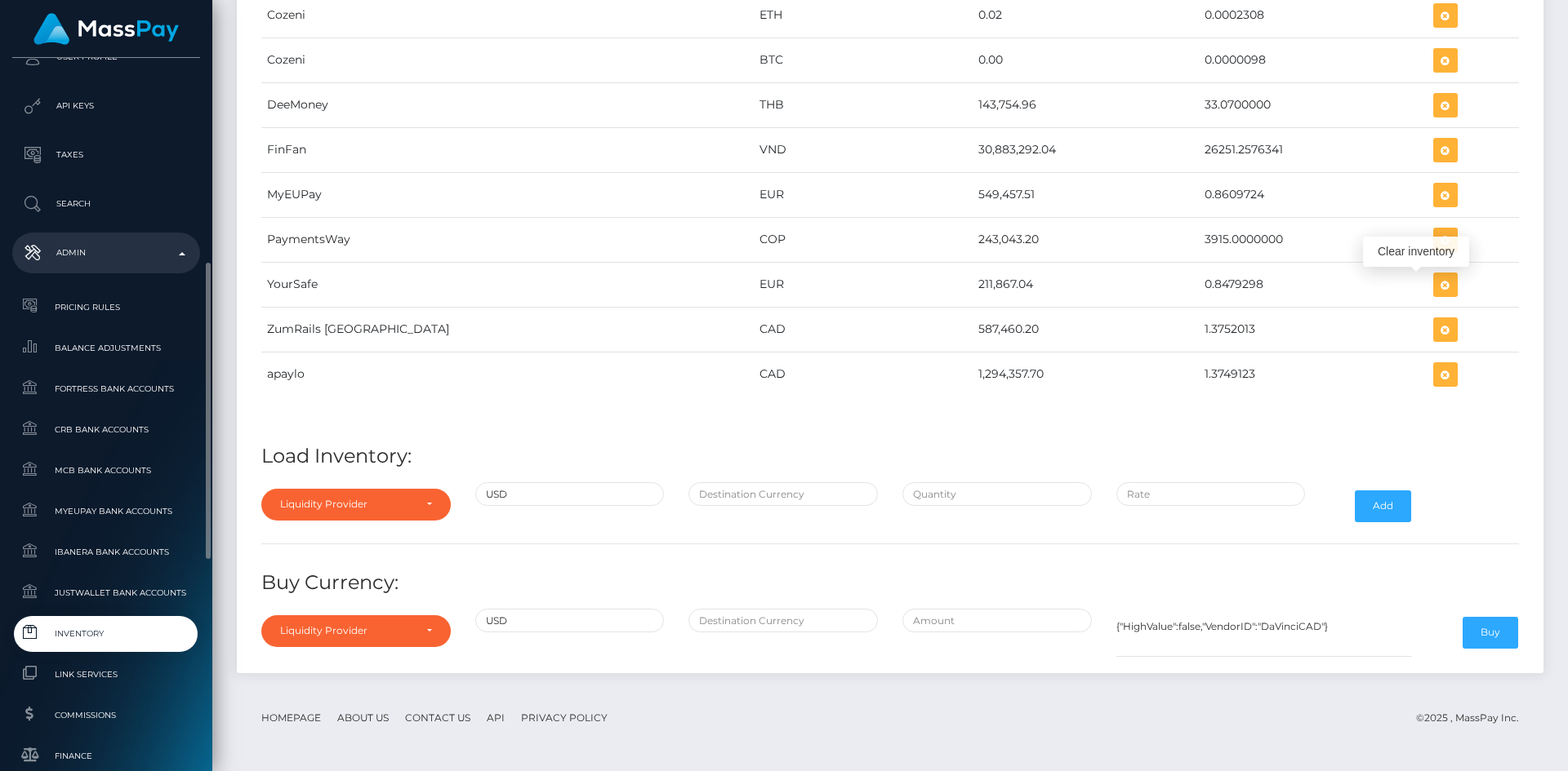
click at [110, 250] on p "Admin" at bounding box center [105, 253] width 175 height 24
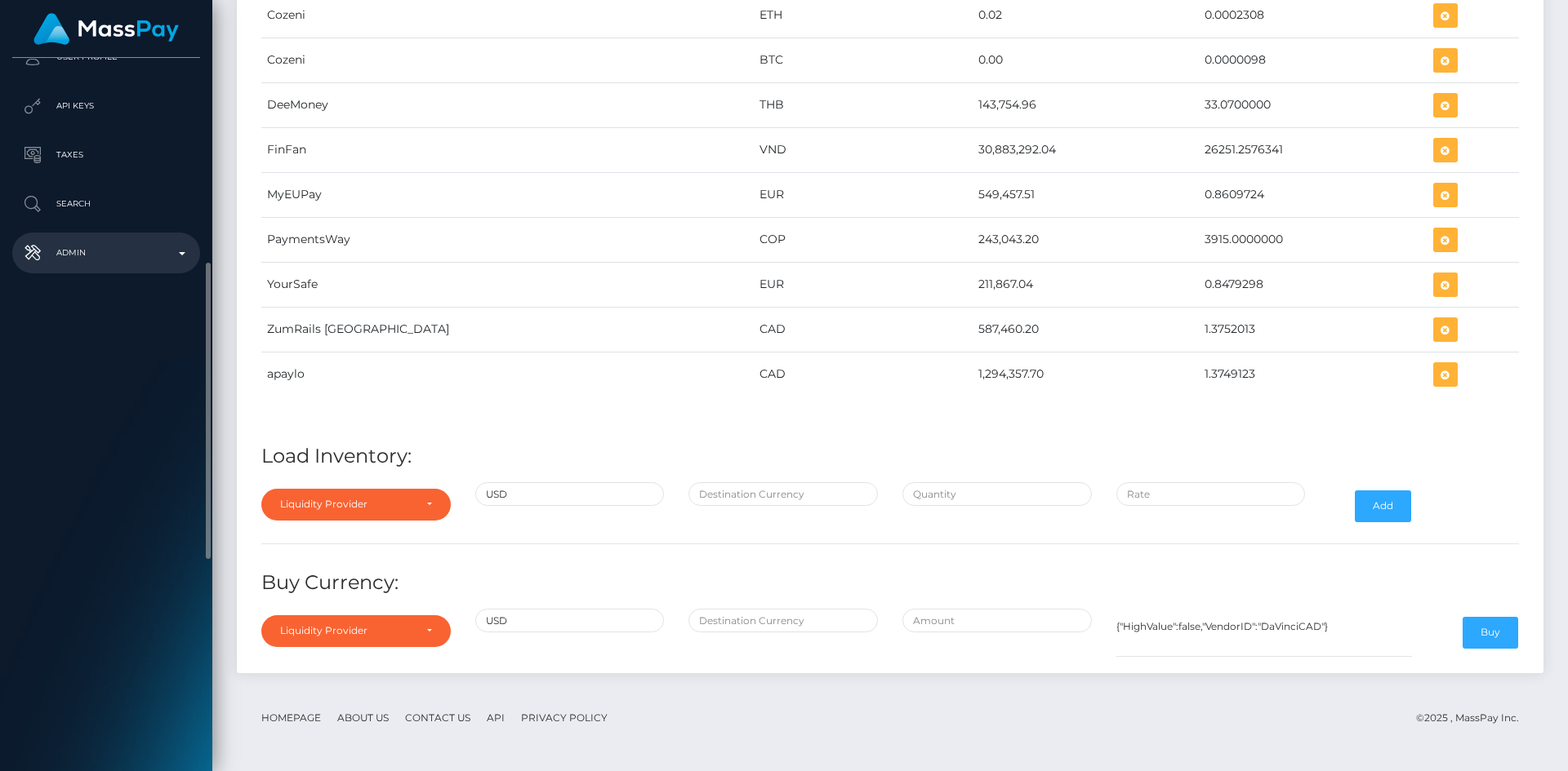
click at [119, 255] on p "Admin" at bounding box center [105, 253] width 175 height 24
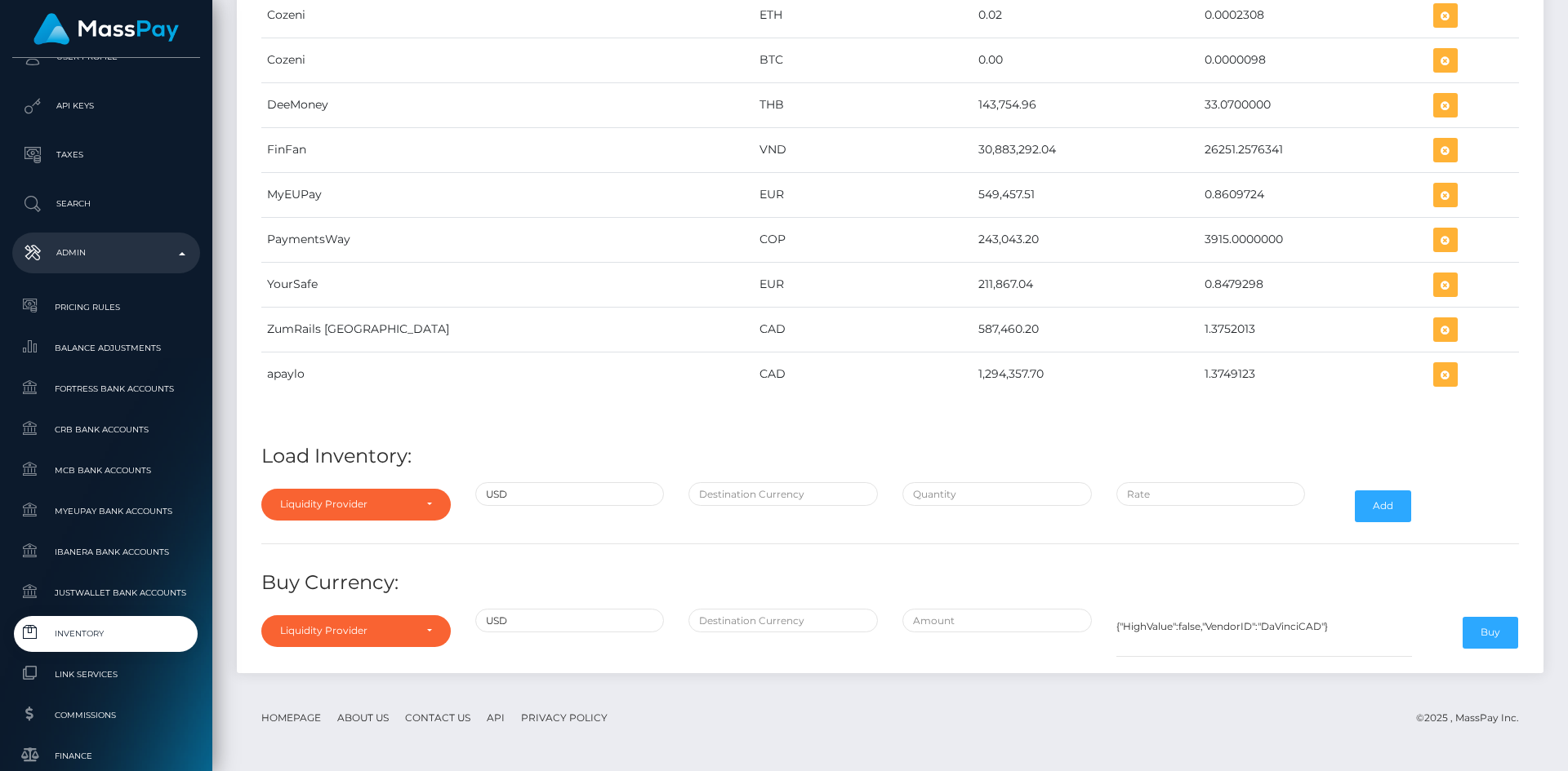
scroll to position [989, 0]
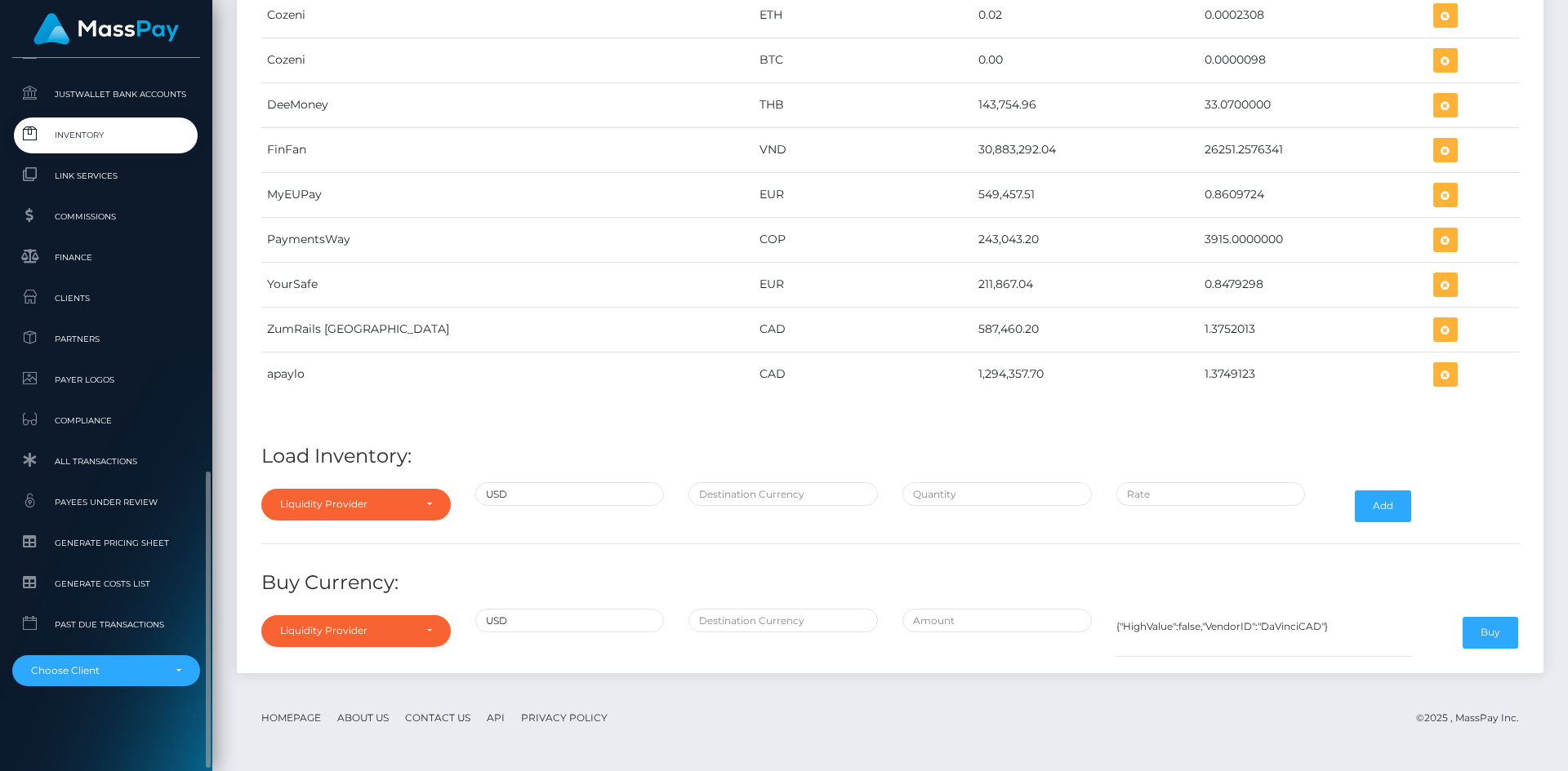
click at [110, 136] on span "Inventory" at bounding box center [105, 135] width 175 height 18
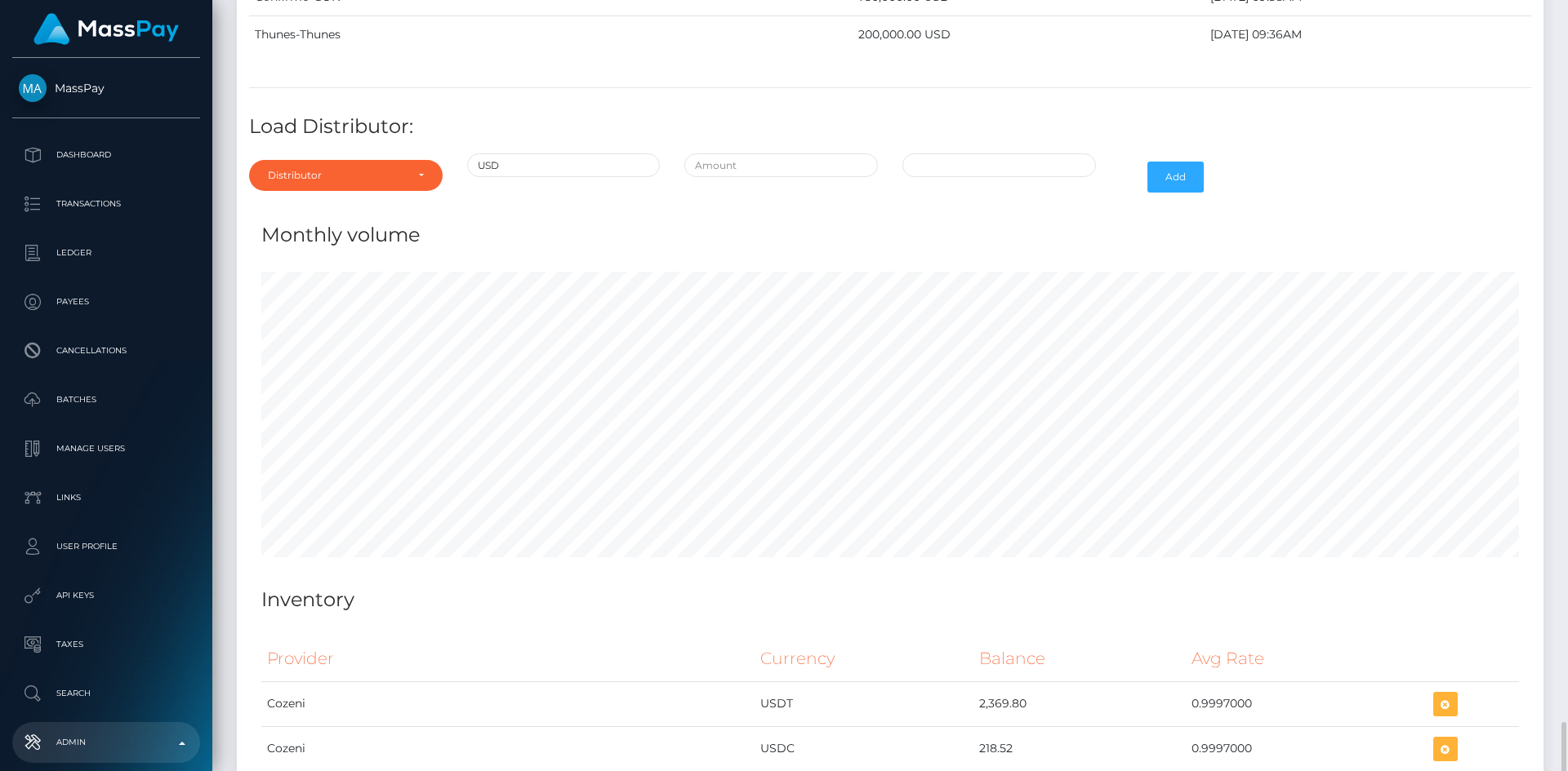
scroll to position [7672, 0]
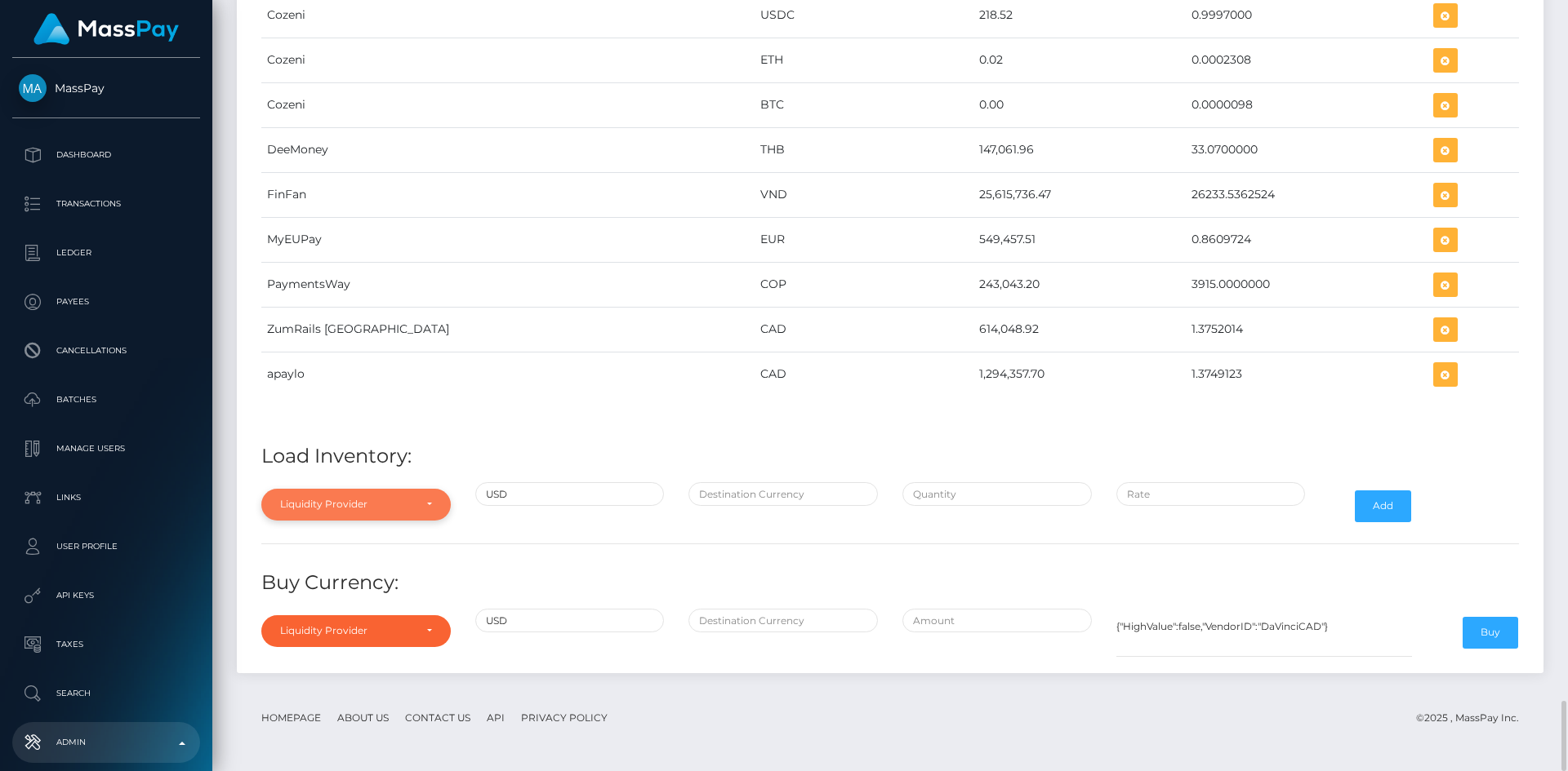
click at [392, 496] on div "Liquidity Provider" at bounding box center [356, 504] width 190 height 31
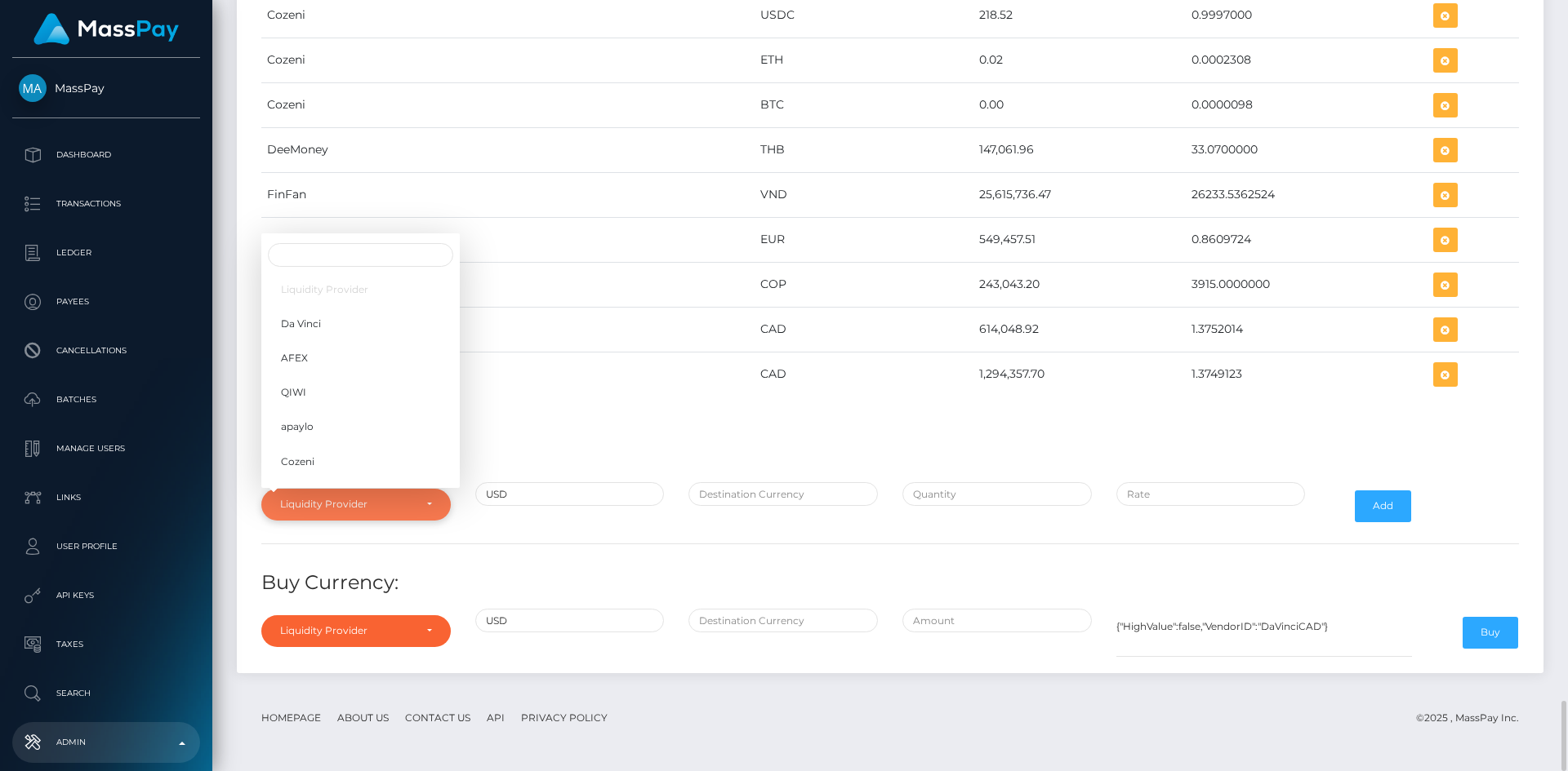
scroll to position [258, 0]
click at [345, 375] on link "YourSafe" at bounding box center [361, 375] width 199 height 30
select select "YourSafe"
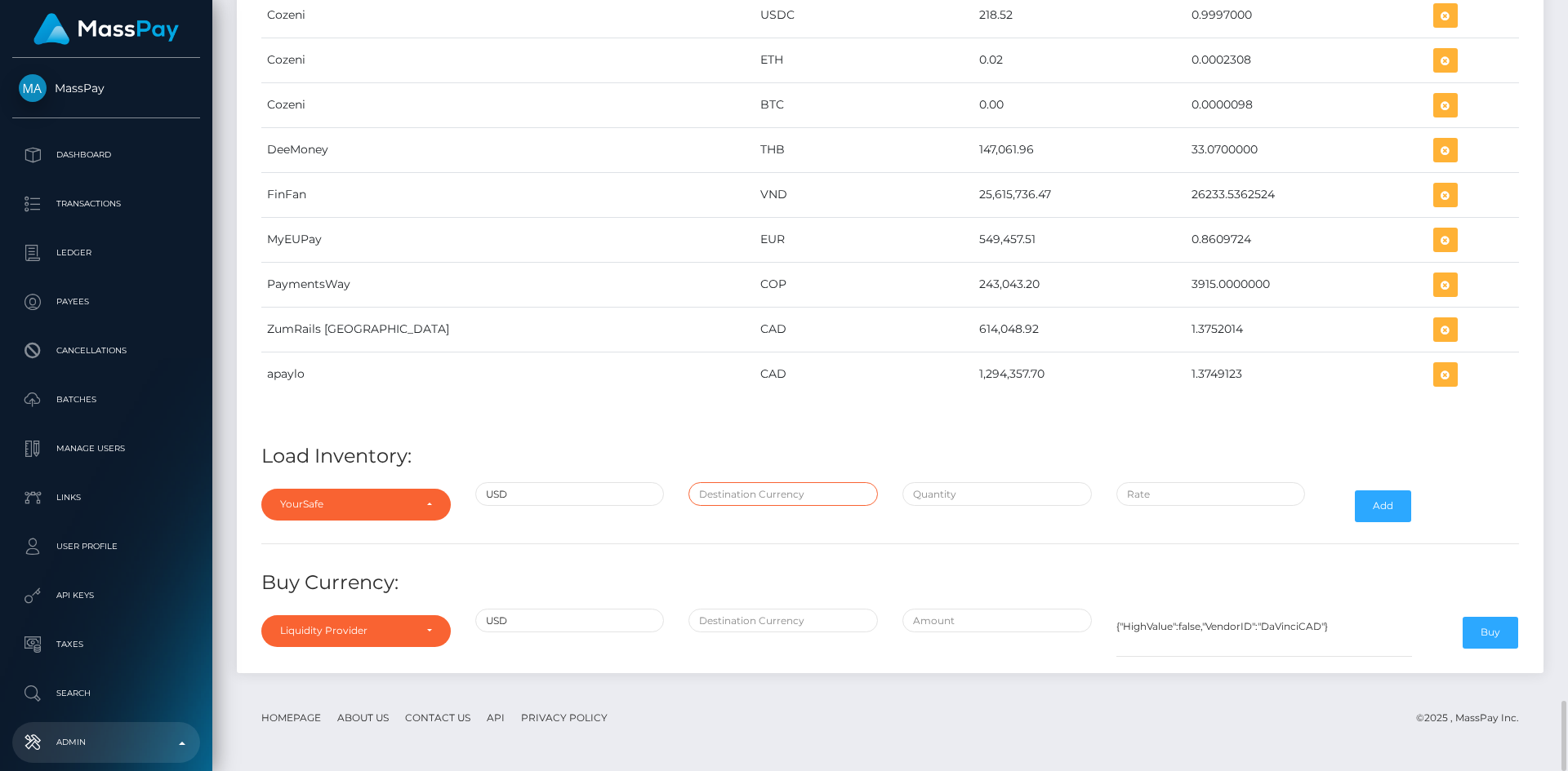
click at [786, 501] on input "text" at bounding box center [783, 494] width 190 height 23
type input "EUR"
click at [937, 498] on input "text" at bounding box center [997, 494] width 190 height 23
paste input "249,647.5200000"
type input "$249,647.5200000"
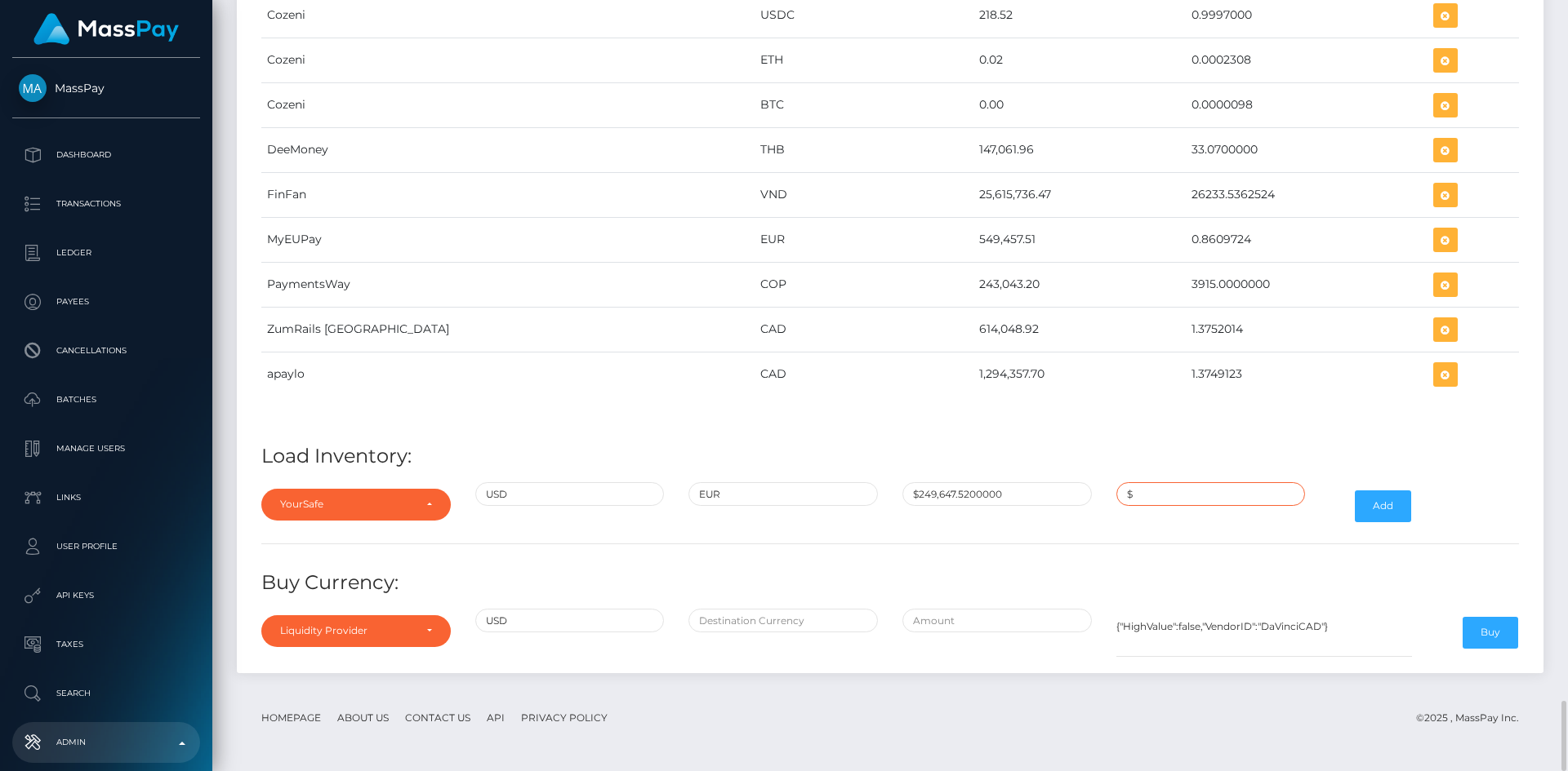
click at [1171, 492] on input "$" at bounding box center [1211, 494] width 190 height 23
paste input "0.8479298"
type input "$0.8479298"
click at [1395, 506] on button "Add" at bounding box center [1383, 506] width 56 height 31
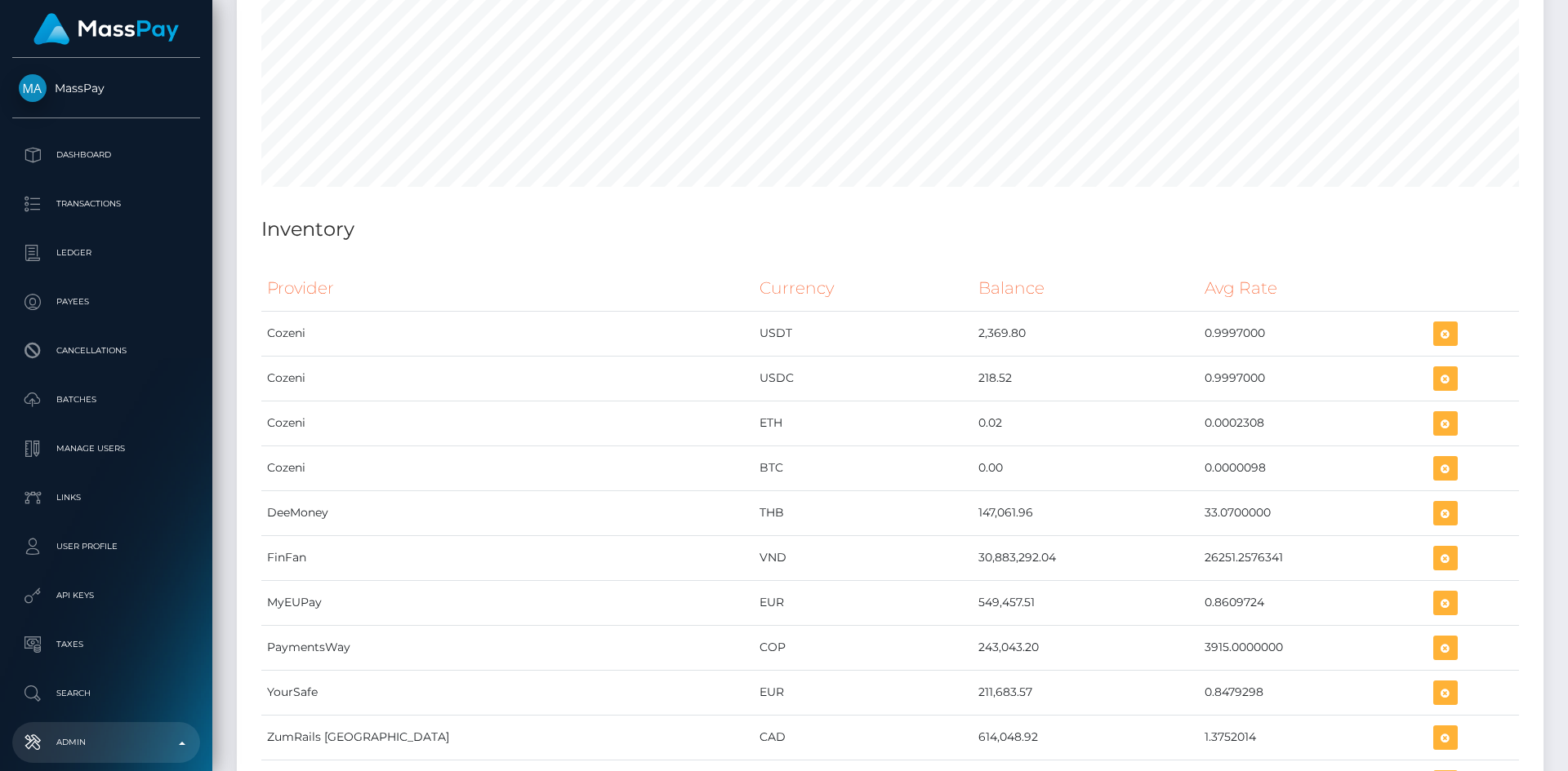
scroll to position [7754, 0]
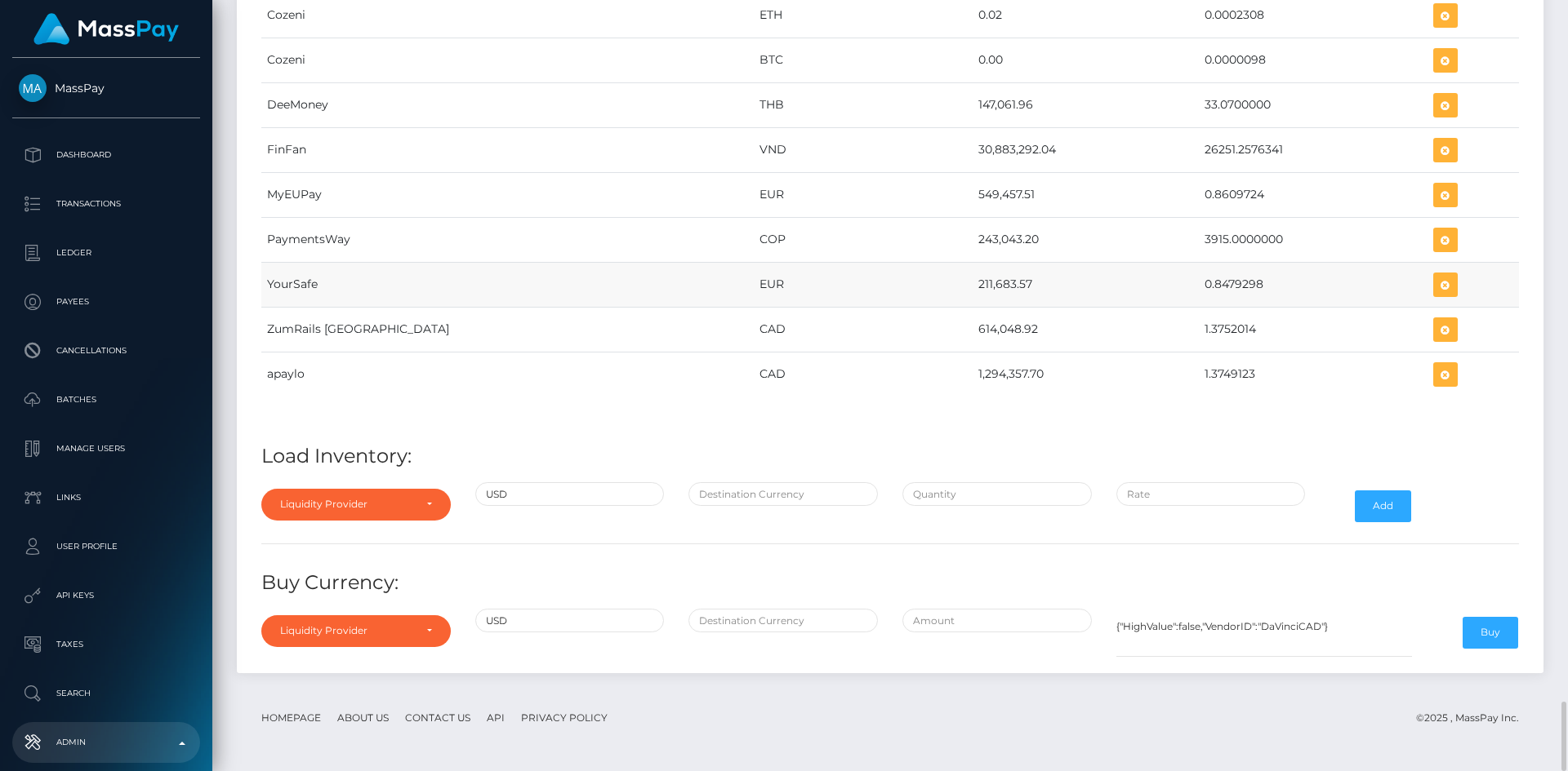
drag, startPoint x: 862, startPoint y: 285, endPoint x: 923, endPoint y: 298, distance: 62.4
click at [973, 298] on td "211,683.57" at bounding box center [1085, 285] width 226 height 45
copy td "211,683.57"
drag, startPoint x: 1140, startPoint y: 283, endPoint x: 1198, endPoint y: 285, distance: 58.0
click at [1199, 285] on td "0.8479298" at bounding box center [1313, 285] width 229 height 45
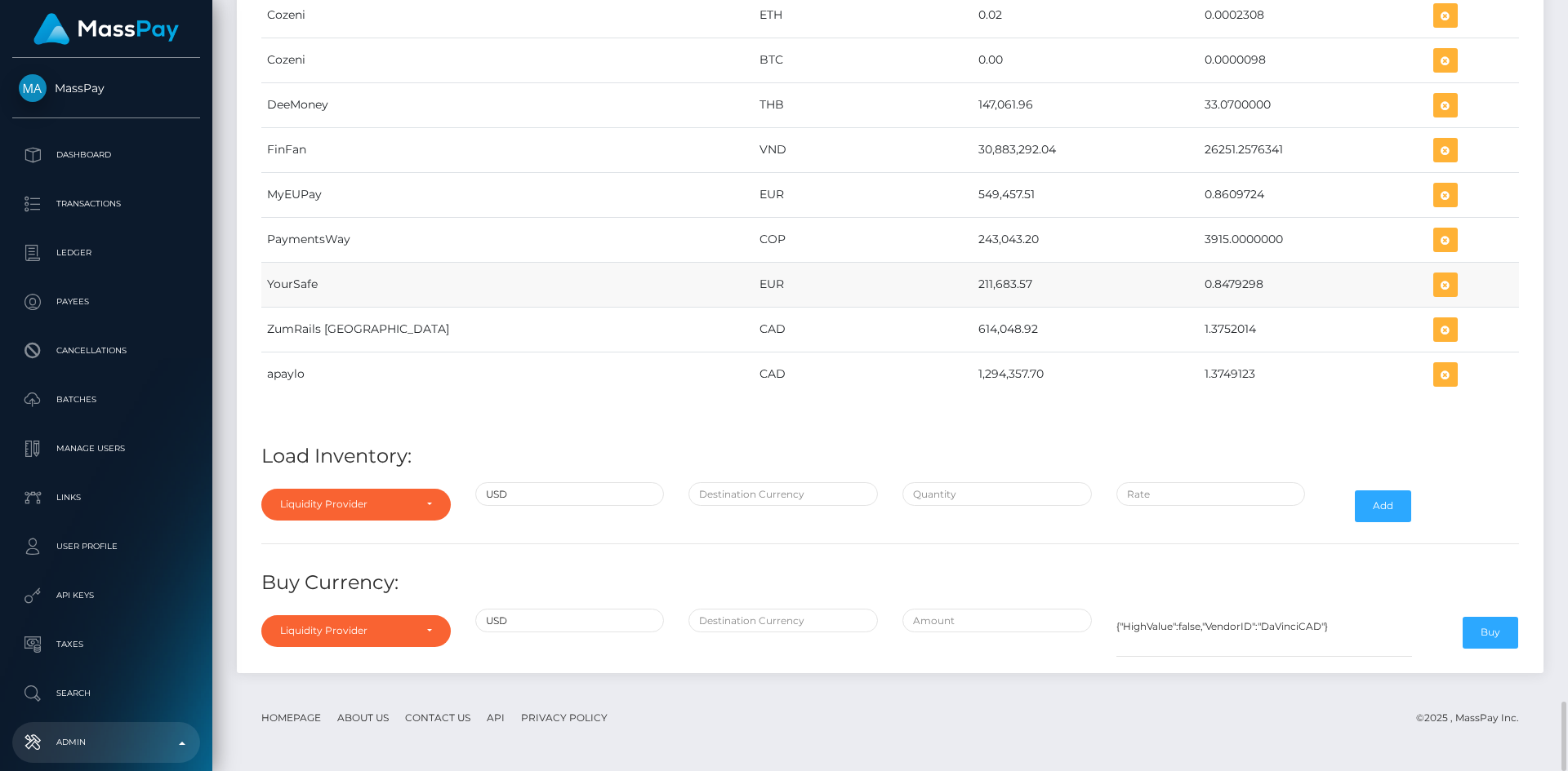
copy td "0.8479298"
